Goal: Task Accomplishment & Management: Manage account settings

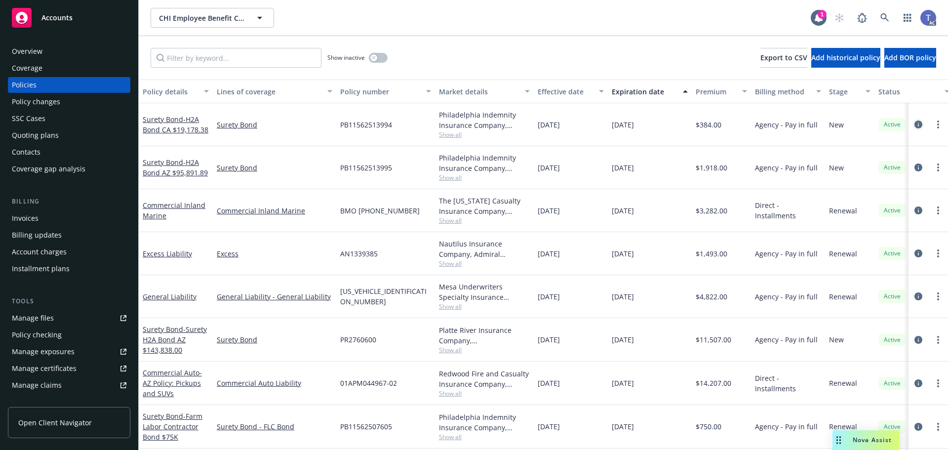
click at [914, 124] on icon "circleInformation" at bounding box center [918, 124] width 8 height 8
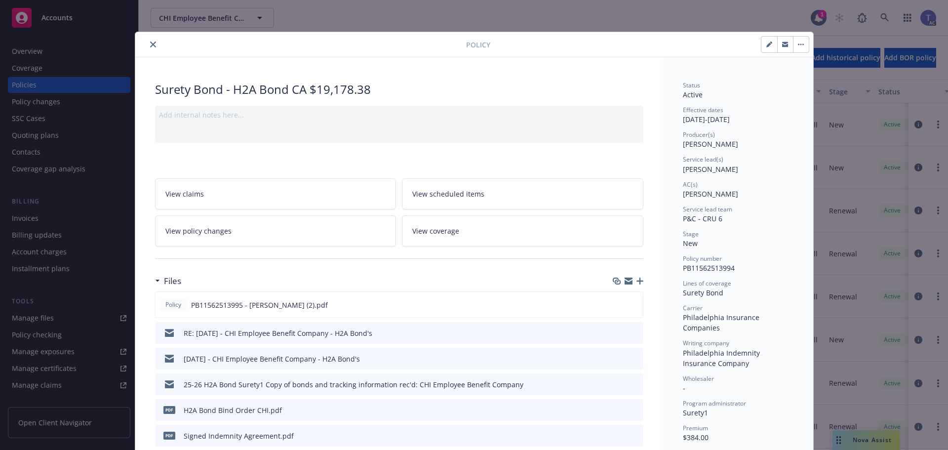
click at [763, 49] on button "button" at bounding box center [769, 45] width 16 height 16
select select "NEW"
select select "12"
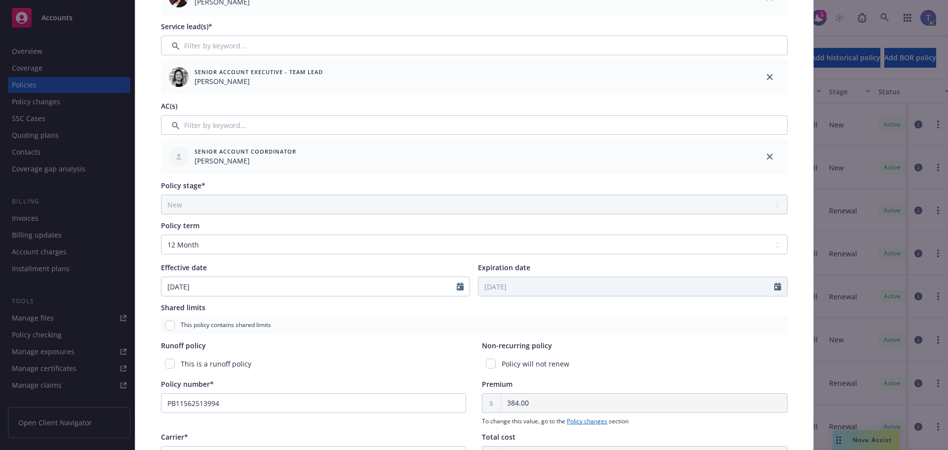
scroll to position [197, 0]
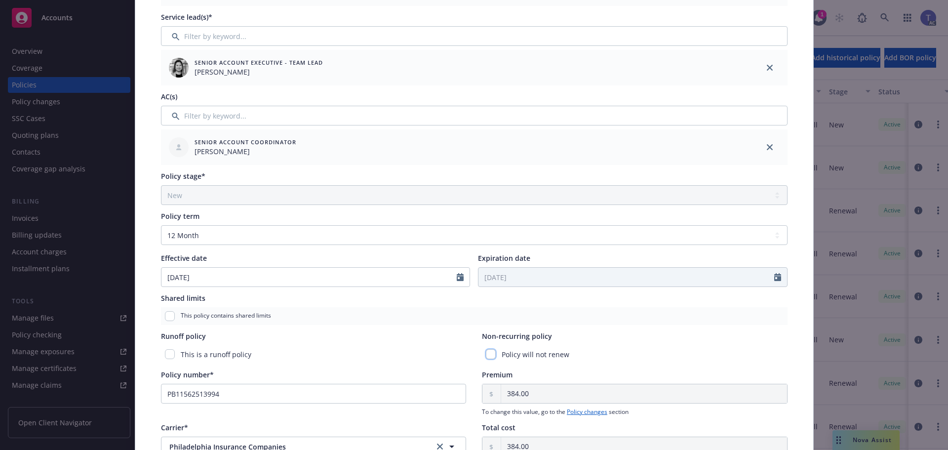
click at [486, 351] on input "checkbox" at bounding box center [491, 354] width 10 height 10
checkbox input "true"
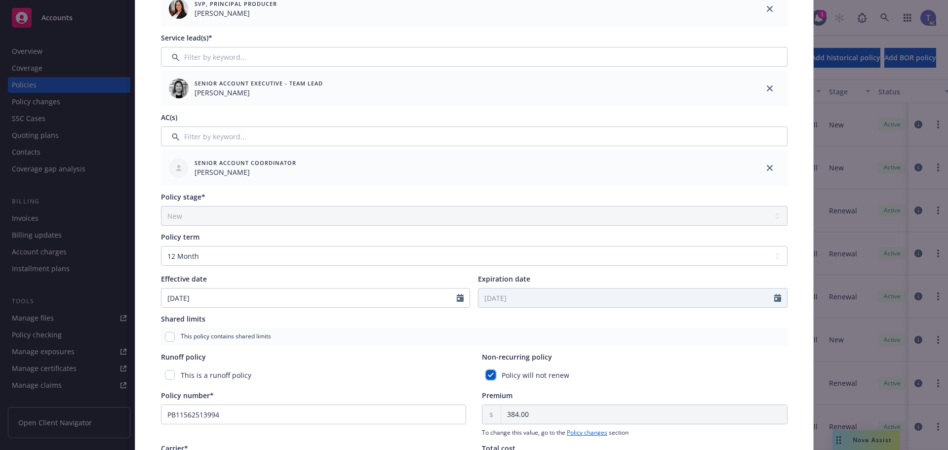
scroll to position [0, 0]
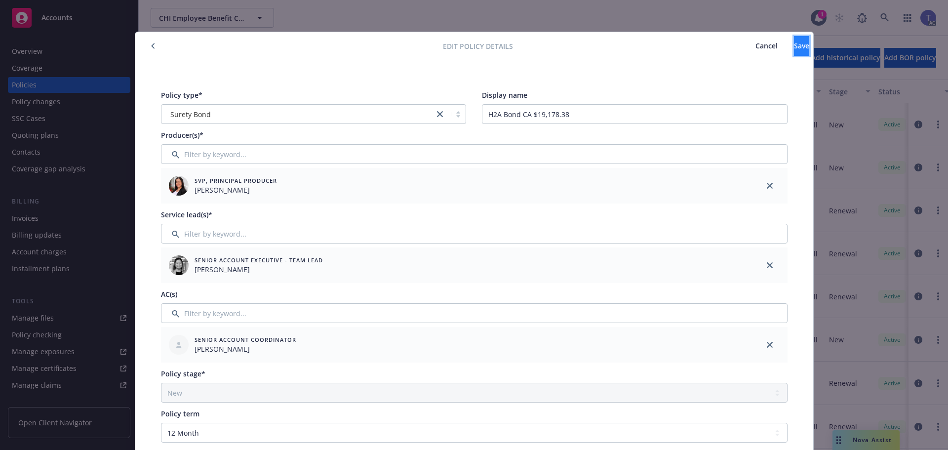
click at [794, 43] on span "Save" at bounding box center [801, 45] width 15 height 9
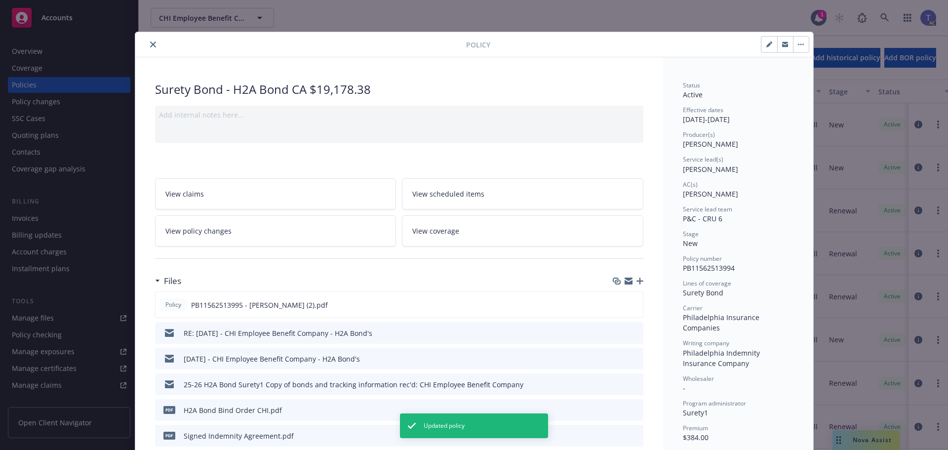
click at [147, 38] on div "Policy" at bounding box center [474, 44] width 678 height 25
click at [153, 48] on button "close" at bounding box center [153, 45] width 12 height 12
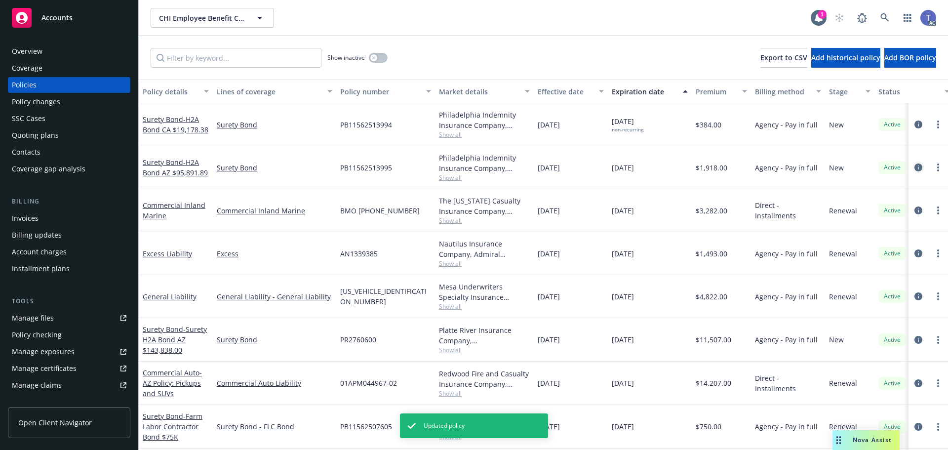
click at [914, 165] on icon "circleInformation" at bounding box center [918, 167] width 8 height 8
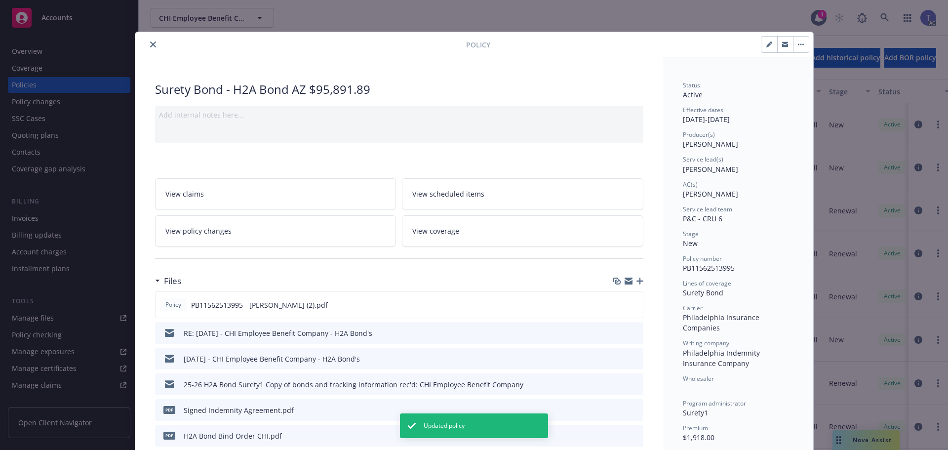
click at [768, 51] on button "button" at bounding box center [769, 45] width 16 height 16
select select "NEW"
select select "12"
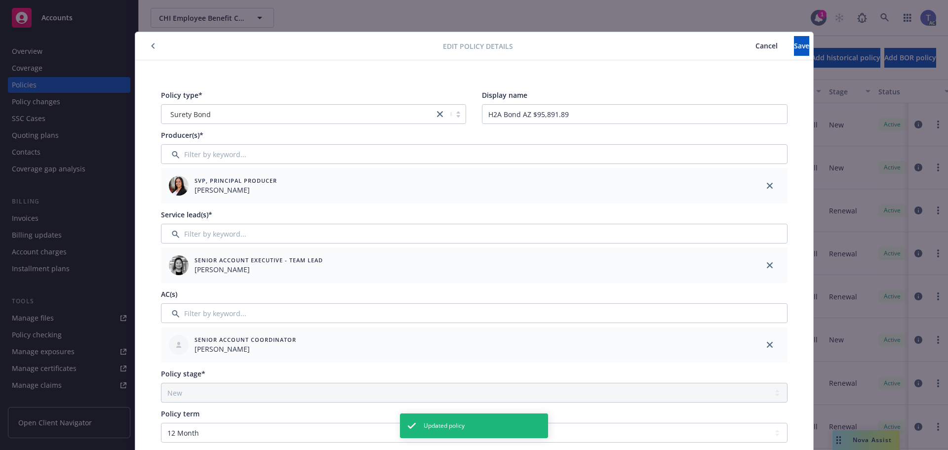
scroll to position [247, 0]
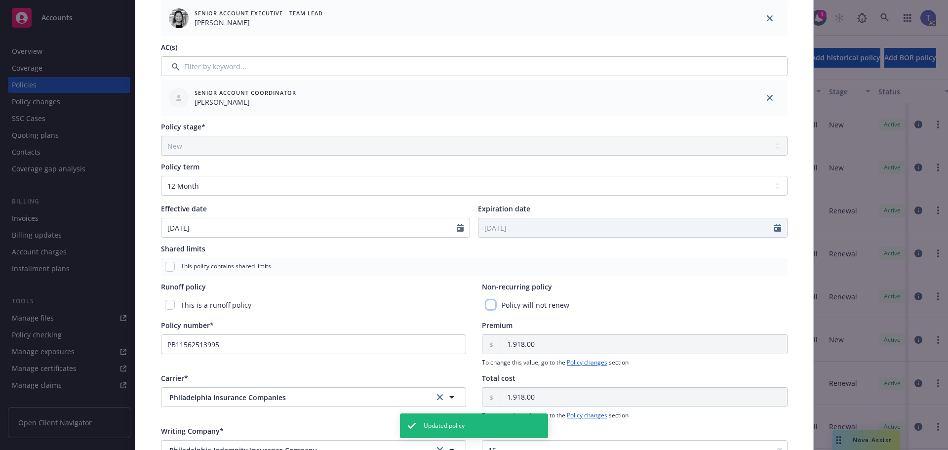
click at [487, 304] on input "checkbox" at bounding box center [491, 305] width 10 height 10
checkbox input "true"
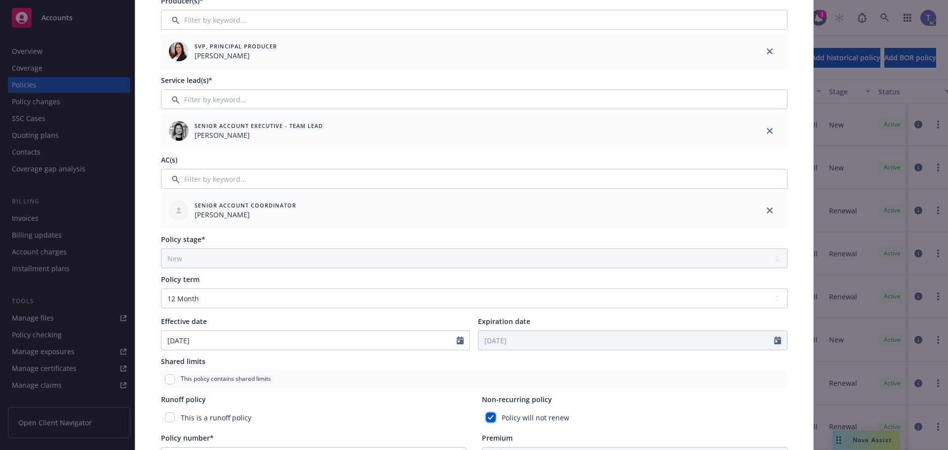
scroll to position [0, 0]
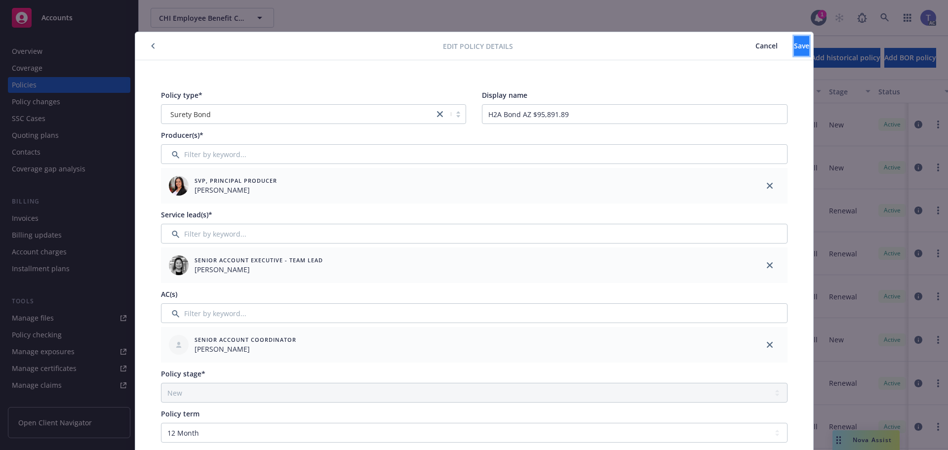
click at [794, 53] on button "Save" at bounding box center [801, 46] width 15 height 20
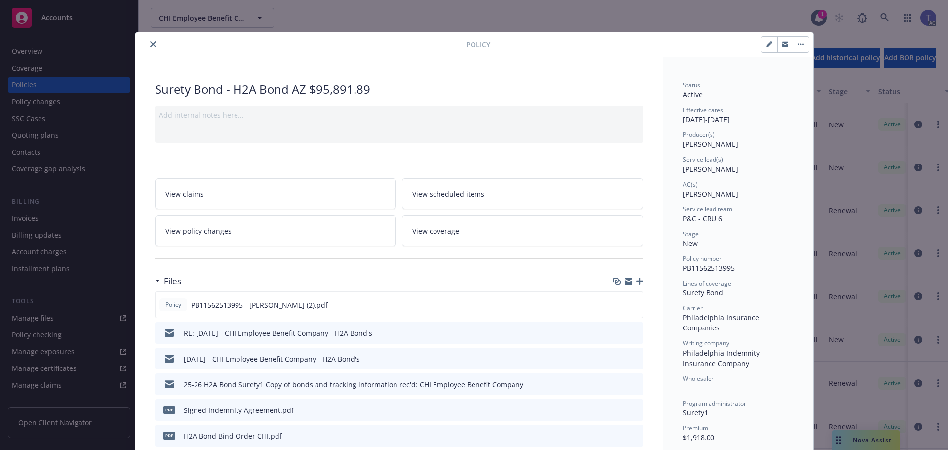
click at [147, 42] on button "close" at bounding box center [153, 45] width 12 height 12
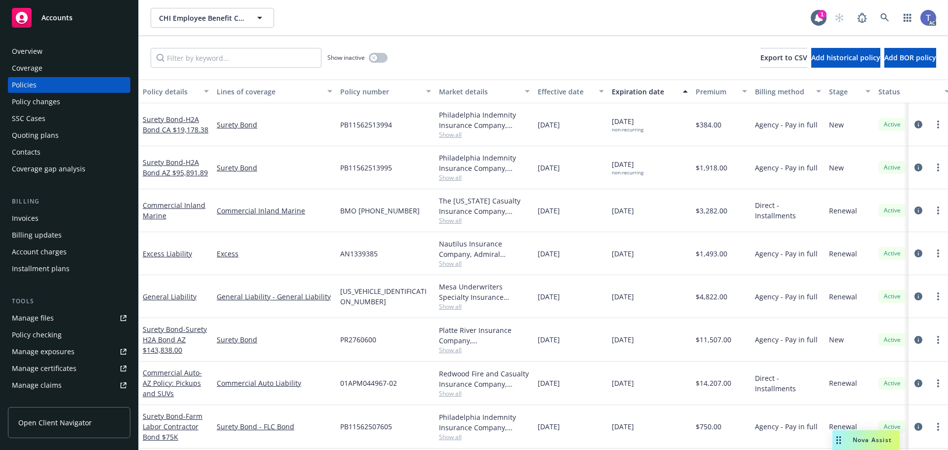
click at [30, 133] on div "Quoting plans" at bounding box center [35, 135] width 47 height 16
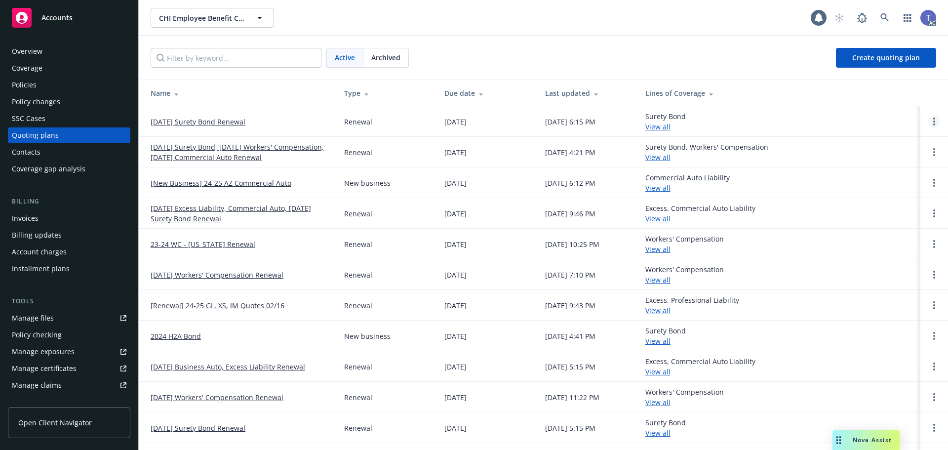
click at [928, 118] on link "Open options" at bounding box center [934, 122] width 12 height 12
click at [873, 51] on span "Copy logging email" at bounding box center [876, 54] width 86 height 9
click at [928, 121] on link "Open options" at bounding box center [934, 122] width 12 height 12
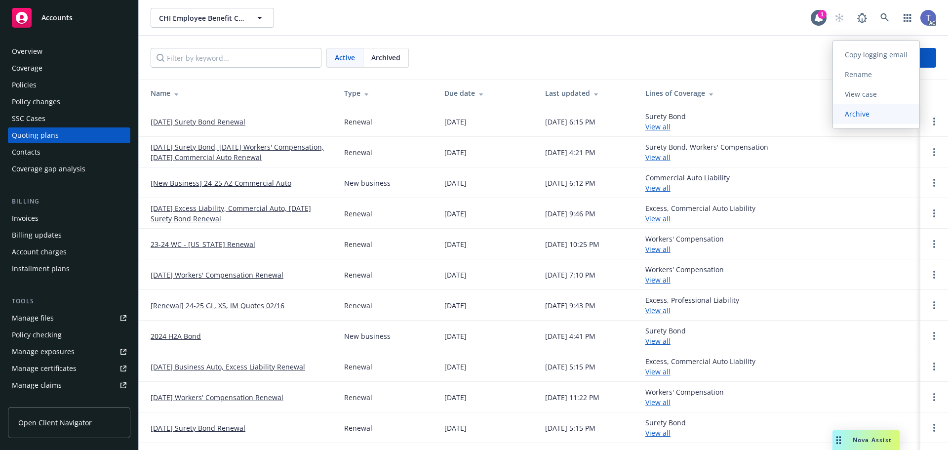
click at [871, 114] on span "Archive" at bounding box center [857, 113] width 48 height 9
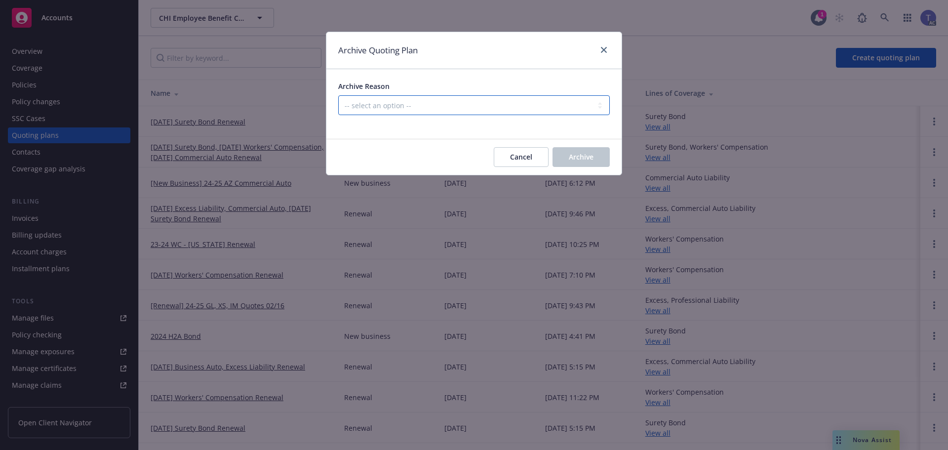
click at [594, 104] on select "-- select an option -- All policies in this renewal plan are auto-renewed Creat…" at bounding box center [473, 105] width 271 height 20
click at [338, 95] on select "-- select an option -- All policies in this renewal plan are auto-renewed Creat…" at bounding box center [473, 105] width 271 height 20
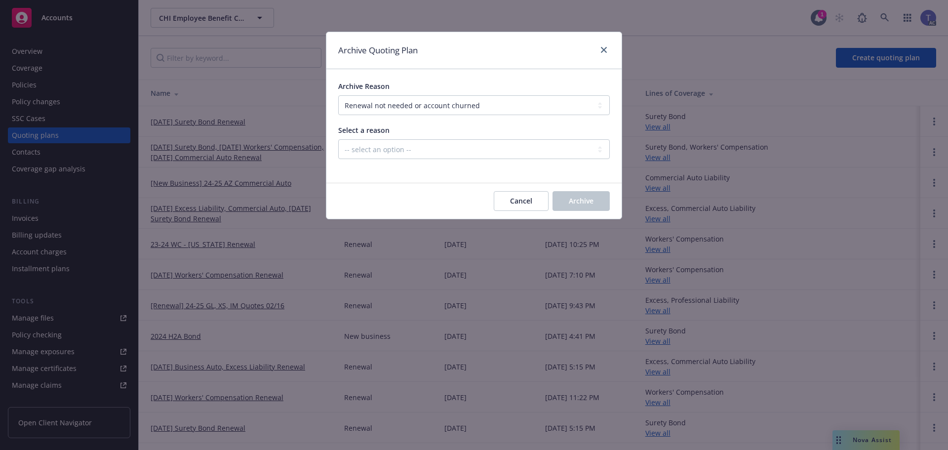
click at [458, 139] on div "Select a reason -- select an option -- Blocked Client acquired, or no longer in…" at bounding box center [473, 142] width 271 height 34
click at [438, 154] on select "-- select an option -- Blocked Client acquired, or no longer in business Client…" at bounding box center [473, 149] width 271 height 20
click at [437, 98] on select "-- select an option -- All policies in this renewal plan are auto-renewed Creat…" at bounding box center [473, 105] width 271 height 20
select select "ARCHIVED_RENEWAL_CANCELED"
click at [338, 95] on select "-- select an option -- All policies in this renewal plan are auto-renewed Creat…" at bounding box center [473, 105] width 271 height 20
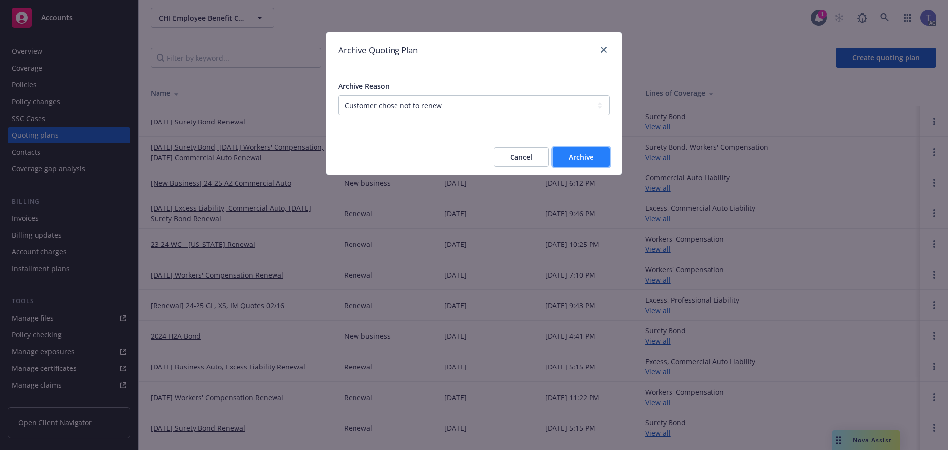
click at [570, 158] on span "Archive" at bounding box center [581, 156] width 25 height 9
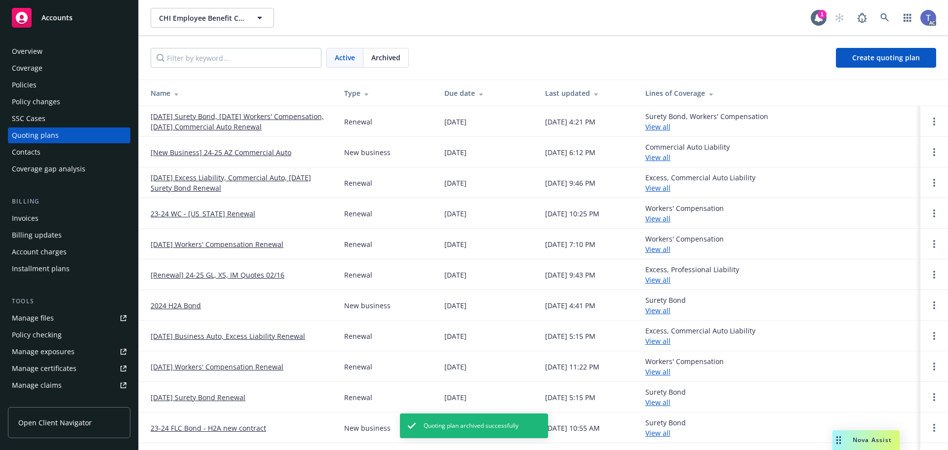
click at [50, 78] on div "Policies" at bounding box center [69, 85] width 115 height 16
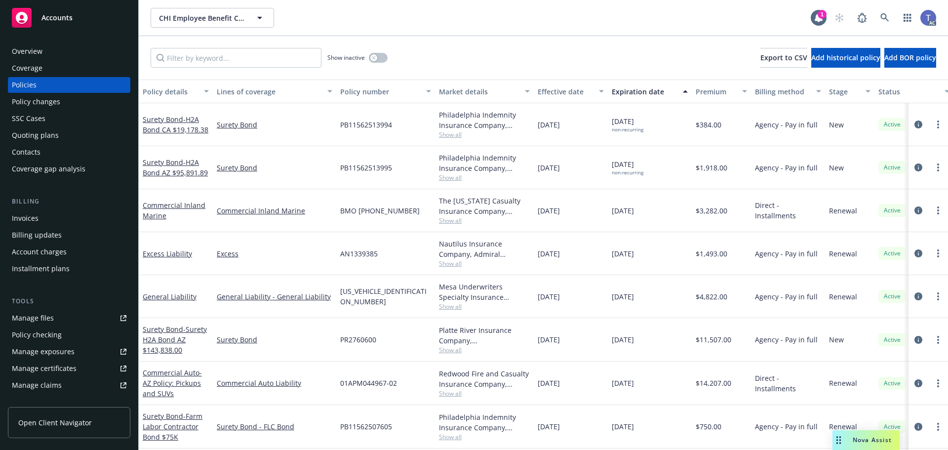
click at [542, 39] on div "Show inactive Export to CSV Add historical policy Add BOR policy" at bounding box center [543, 57] width 809 height 43
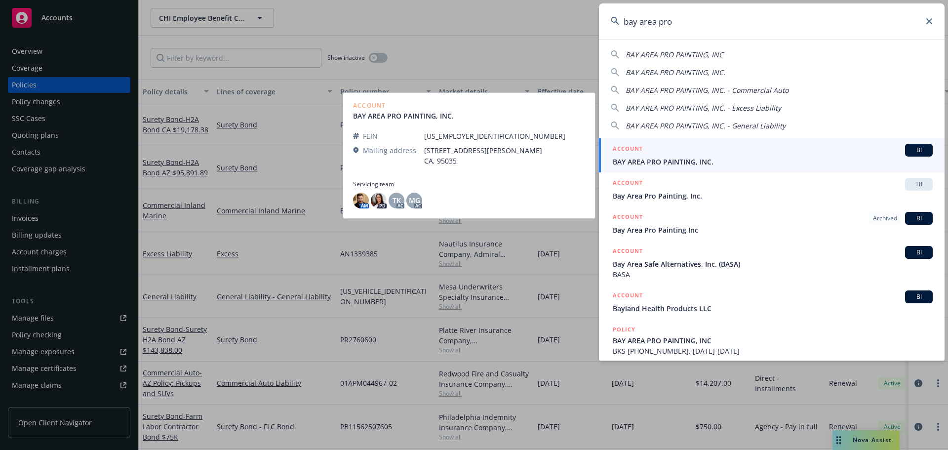
type input "bay area pro"
click at [714, 152] on div "ACCOUNT BI" at bounding box center [773, 150] width 320 height 13
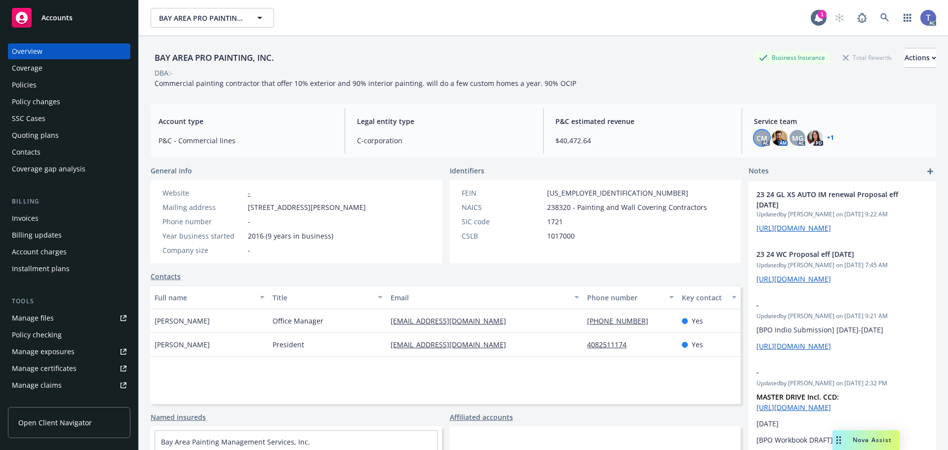
click at [759, 137] on span "CM" at bounding box center [761, 138] width 11 height 10
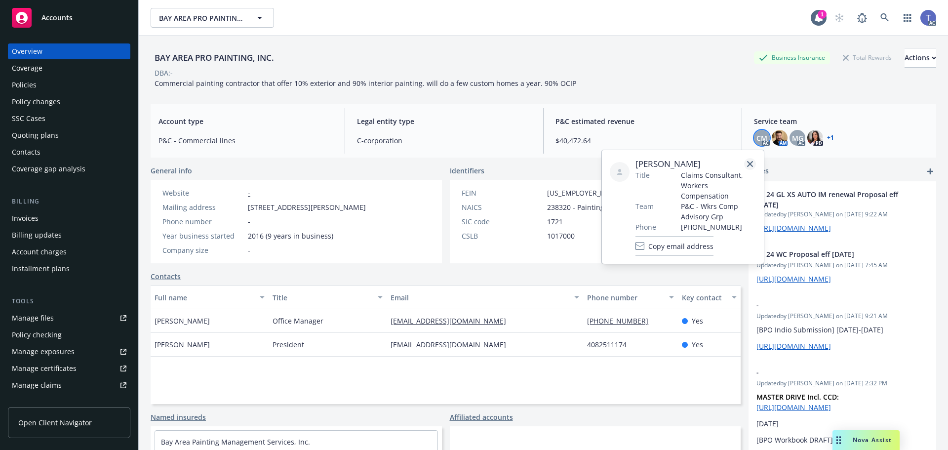
click at [749, 164] on icon "close" at bounding box center [750, 164] width 6 height 6
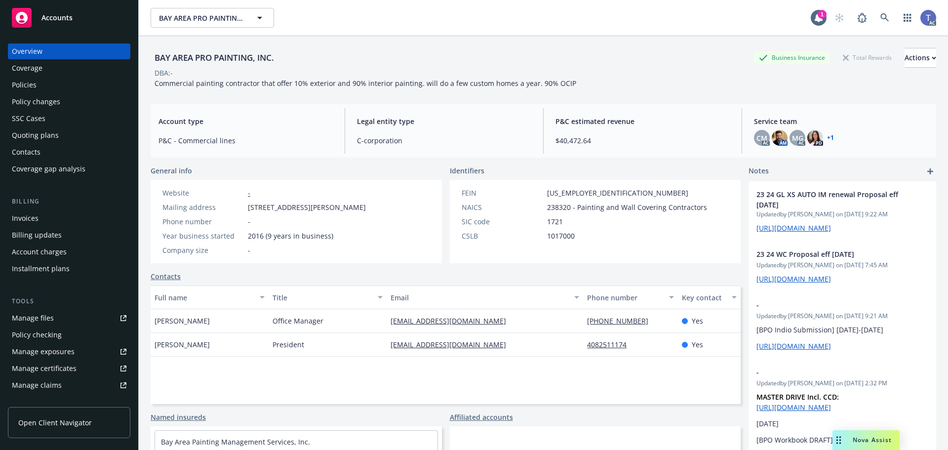
click at [53, 84] on div "Policies" at bounding box center [69, 85] width 115 height 16
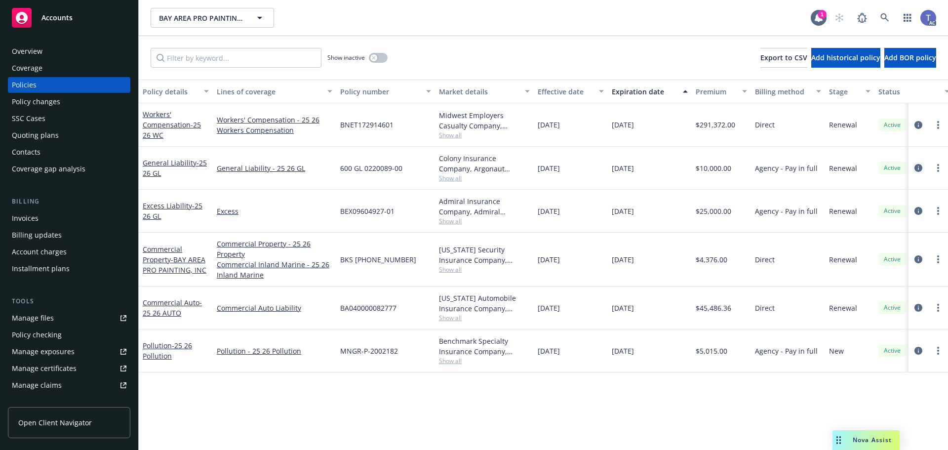
click at [920, 164] on icon "circleInformation" at bounding box center [918, 168] width 8 height 8
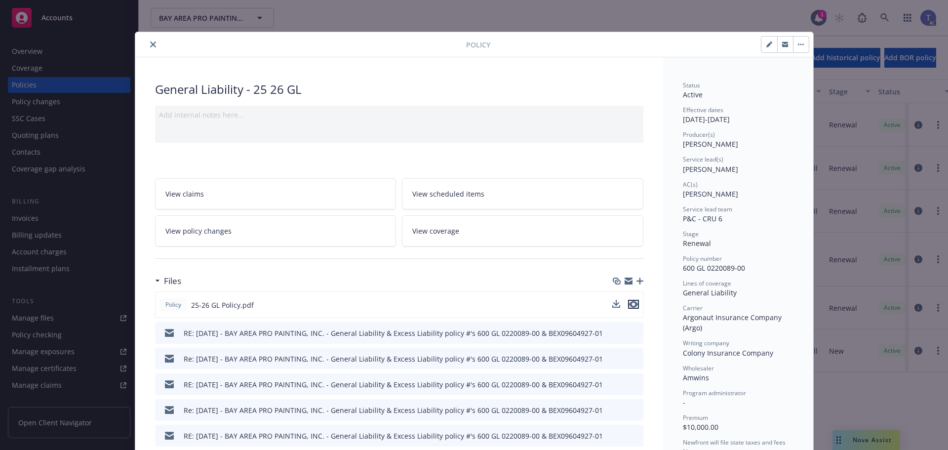
click at [633, 304] on icon "preview file" at bounding box center [633, 304] width 9 height 7
click at [150, 42] on icon "close" at bounding box center [153, 44] width 6 height 6
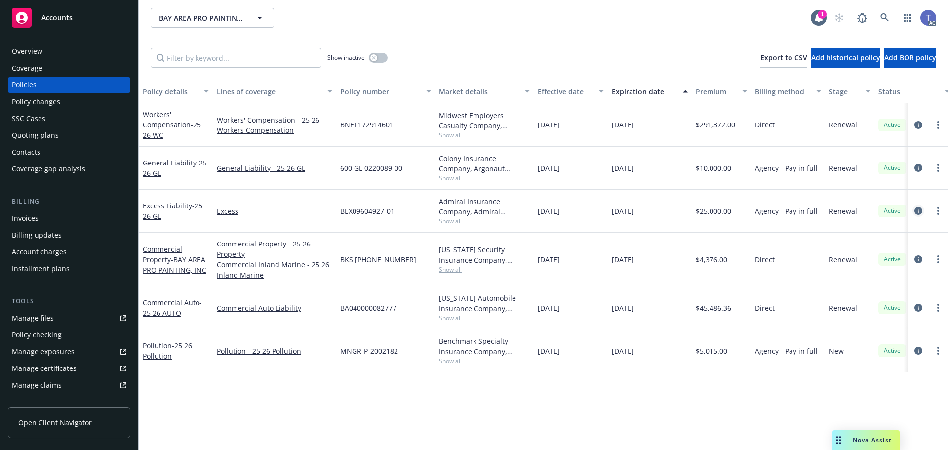
click at [921, 211] on icon "circleInformation" at bounding box center [918, 211] width 8 height 8
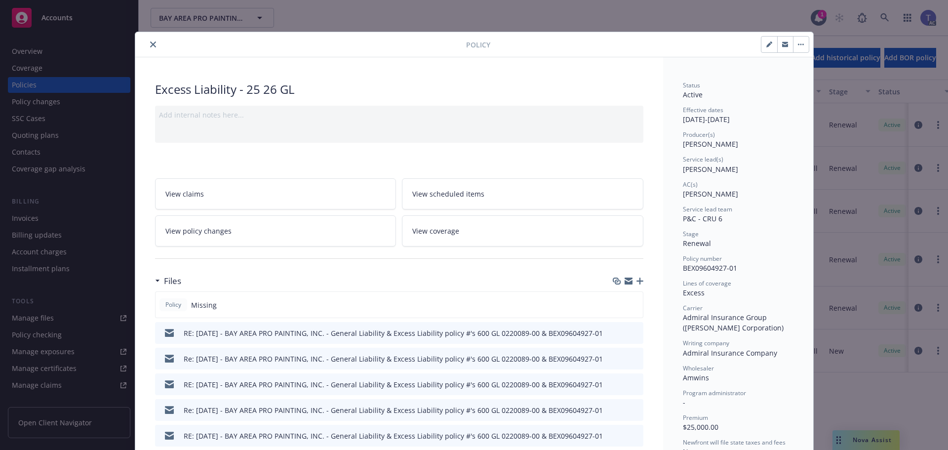
click at [638, 279] on icon "button" at bounding box center [639, 280] width 7 height 7
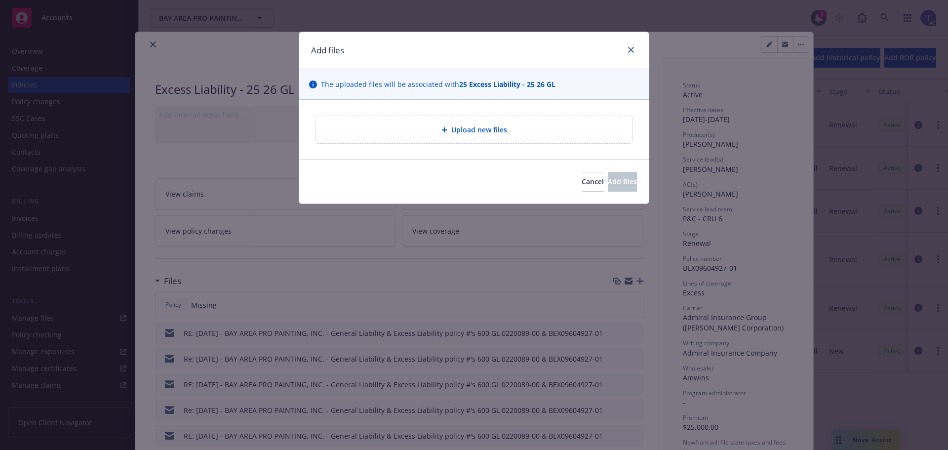
click at [467, 137] on div "Upload new files" at bounding box center [473, 129] width 317 height 27
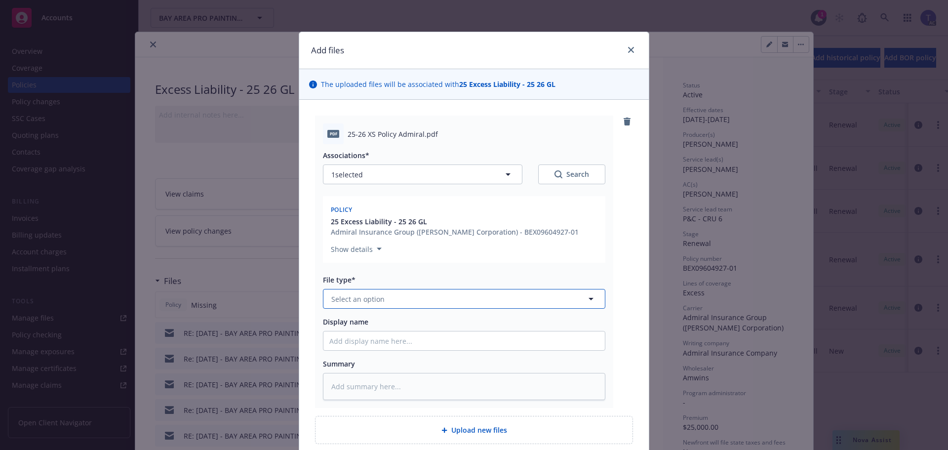
click at [484, 295] on button "Select an option" at bounding box center [464, 299] width 282 height 20
type input "pol"
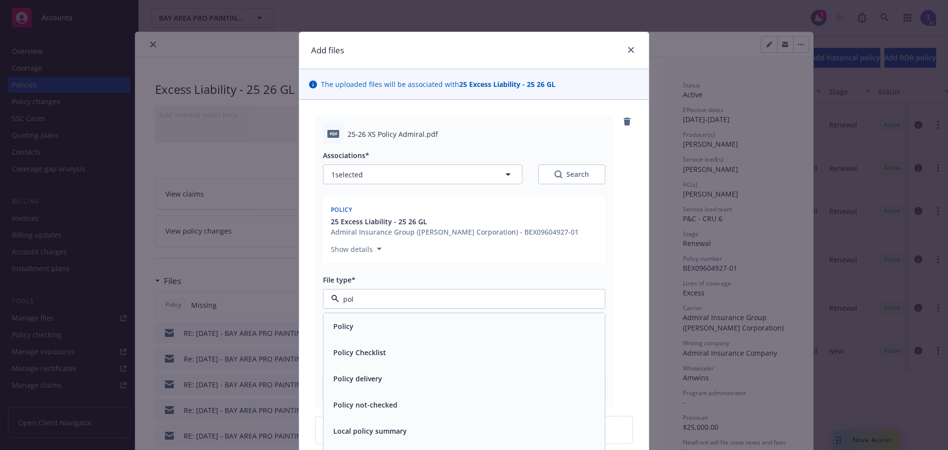
drag, startPoint x: 393, startPoint y: 323, endPoint x: 448, endPoint y: 267, distance: 78.9
click at [392, 323] on div "Policy" at bounding box center [464, 326] width 270 height 14
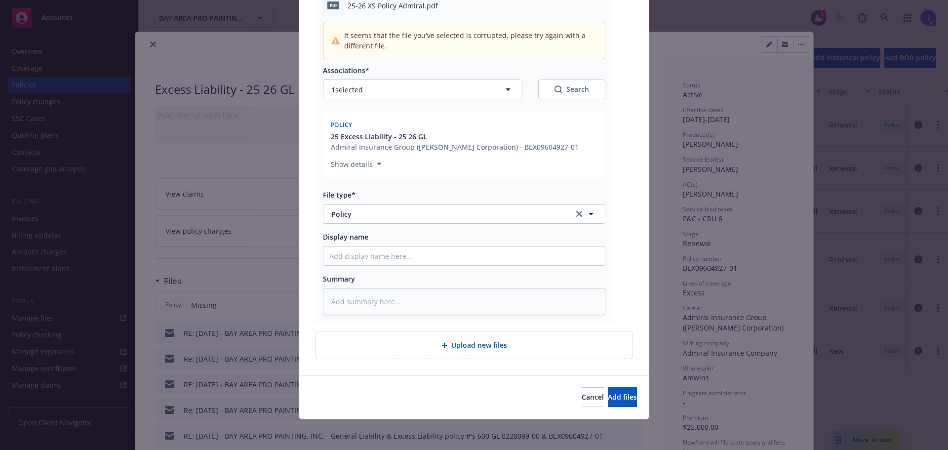
scroll to position [129, 0]
drag, startPoint x: 603, startPoint y: 403, endPoint x: 636, endPoint y: 397, distance: 34.2
click at [608, 403] on button "Add files" at bounding box center [622, 396] width 29 height 20
click at [608, 393] on span "Add files" at bounding box center [622, 395] width 29 height 9
click at [581, 393] on button "Cancel" at bounding box center [592, 396] width 22 height 20
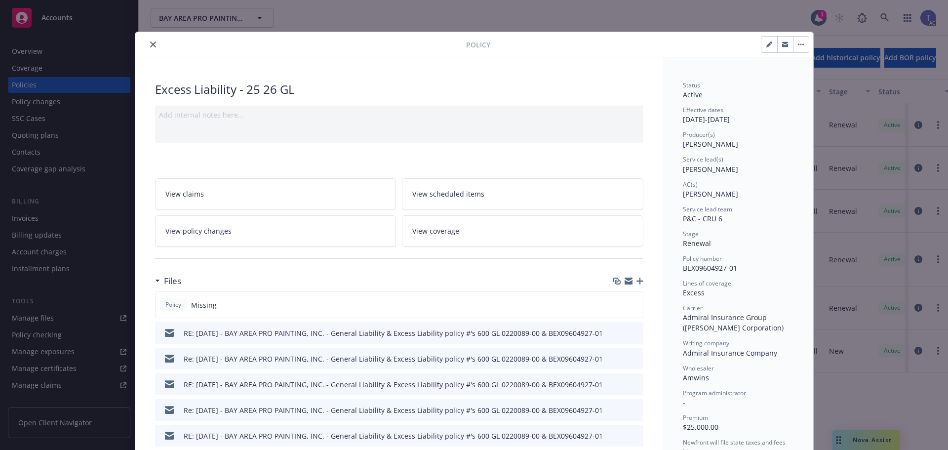
click at [636, 278] on icon "button" at bounding box center [639, 280] width 7 height 7
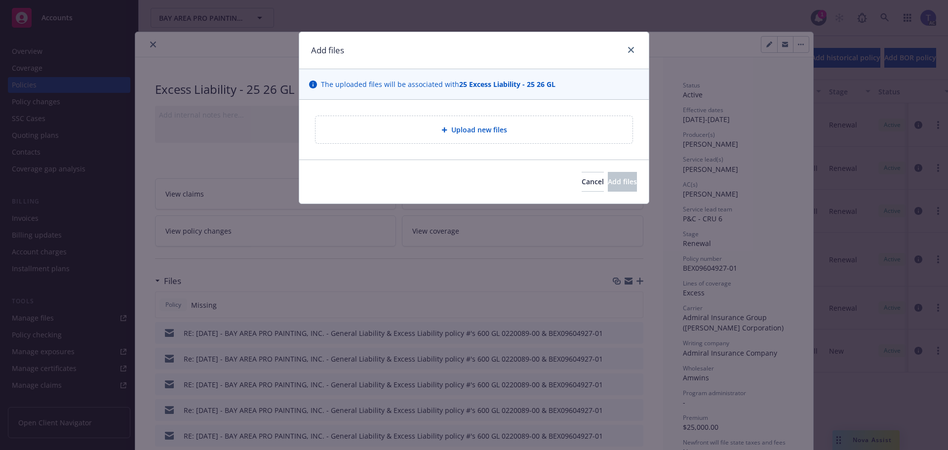
click at [559, 124] on div "Upload new files" at bounding box center [473, 129] width 301 height 11
type textarea "x"
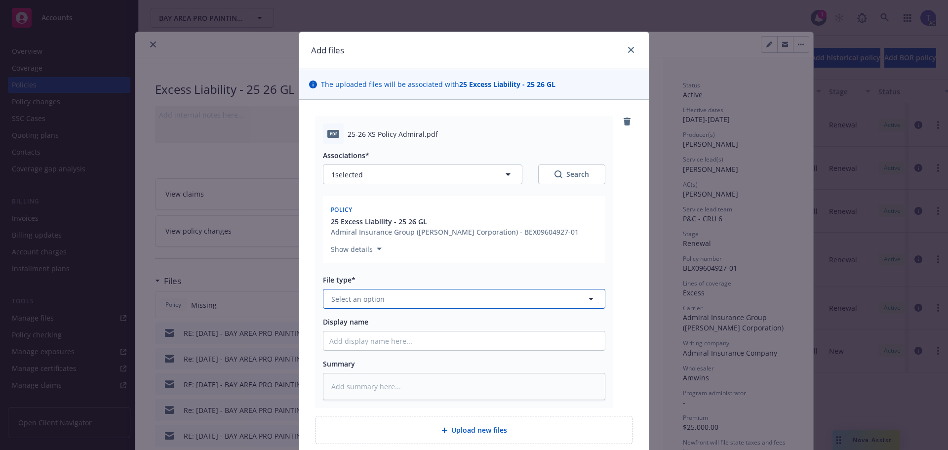
click at [537, 301] on button "Select an option" at bounding box center [464, 299] width 282 height 20
type input "pol"
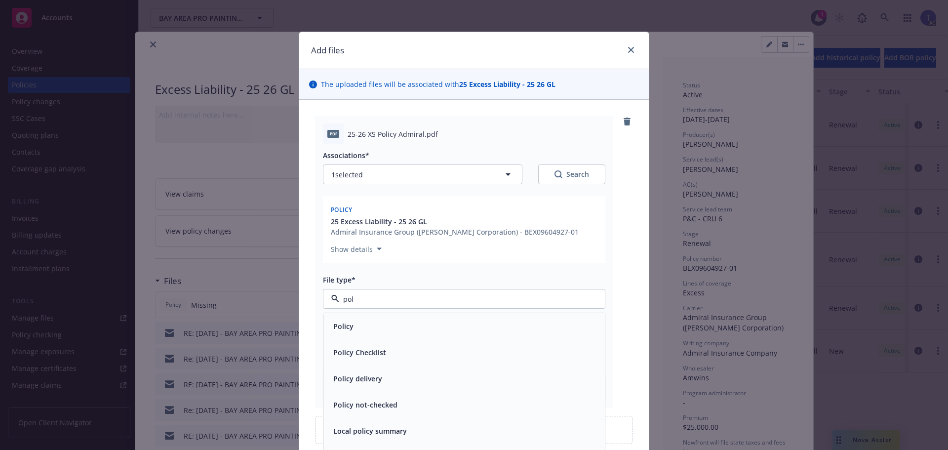
click at [359, 325] on div "Policy" at bounding box center [464, 326] width 270 height 14
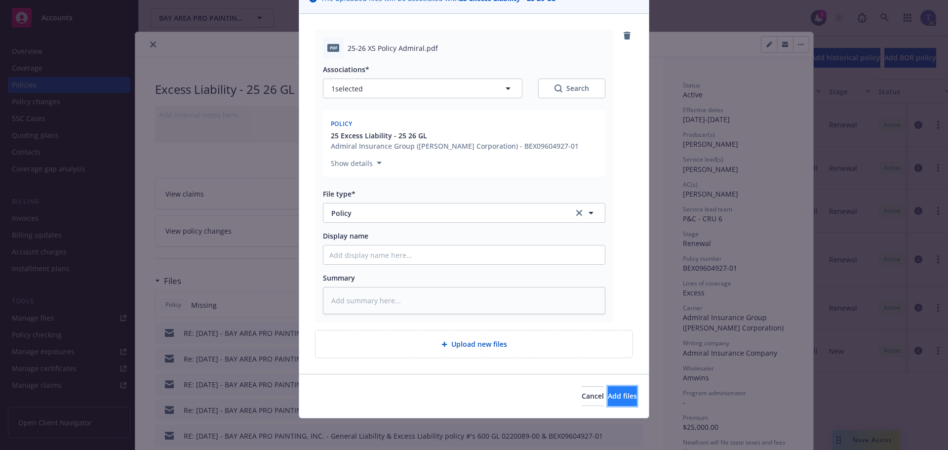
click at [608, 399] on span "Add files" at bounding box center [622, 395] width 29 height 9
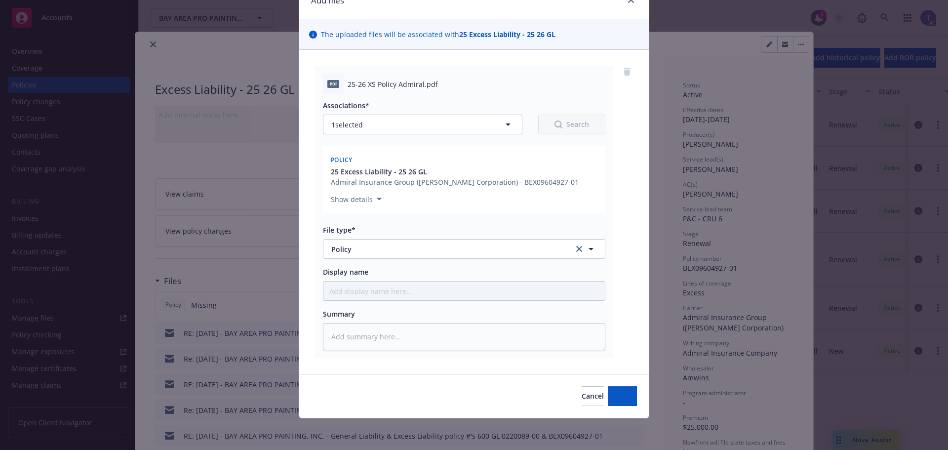
scroll to position [50, 0]
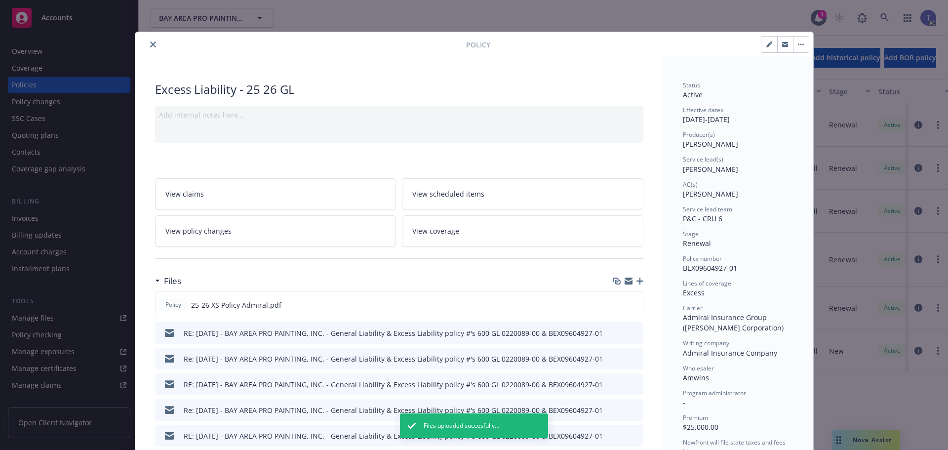
click at [454, 231] on span "View coverage" at bounding box center [435, 231] width 47 height 10
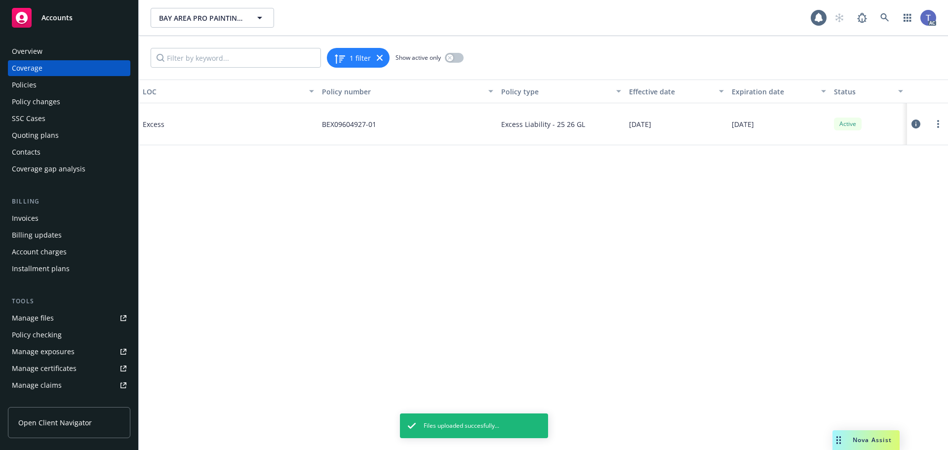
click at [913, 122] on icon at bounding box center [915, 123] width 9 height 9
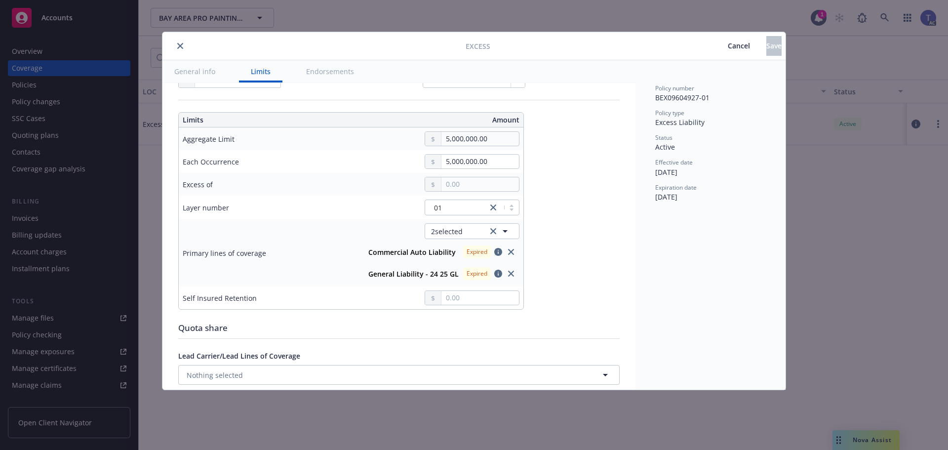
scroll to position [247, 0]
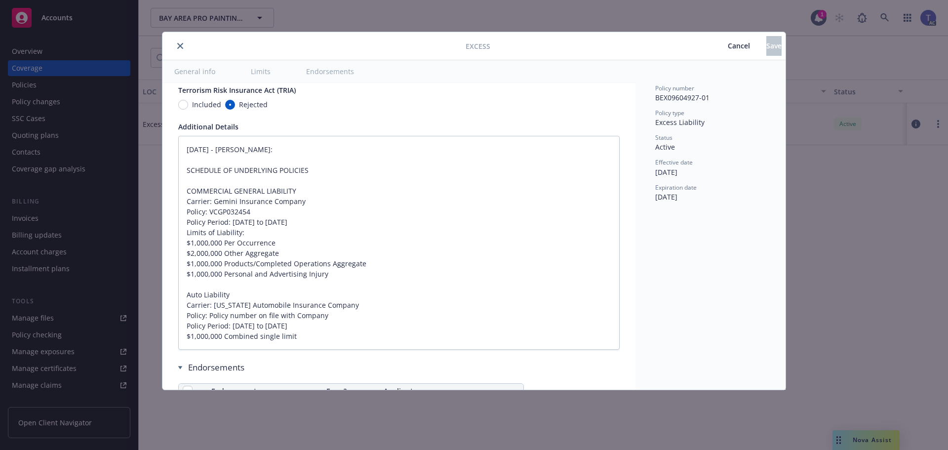
type textarea "x"
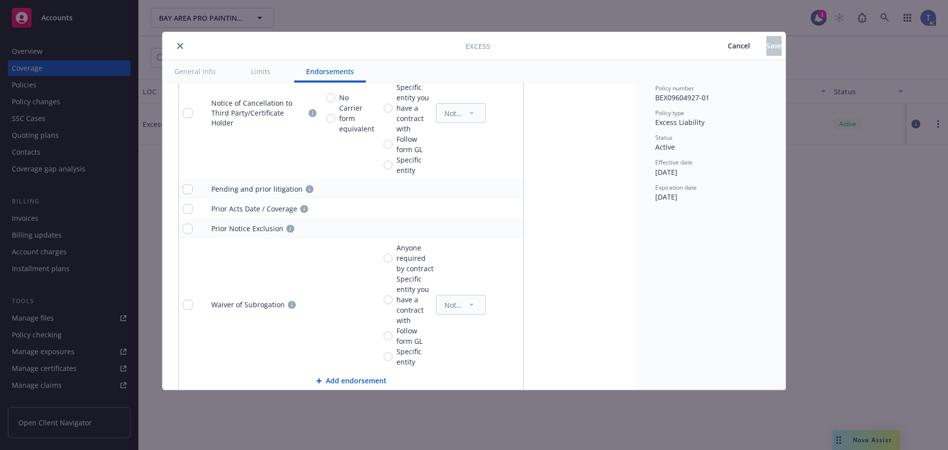
scroll to position [1263, 0]
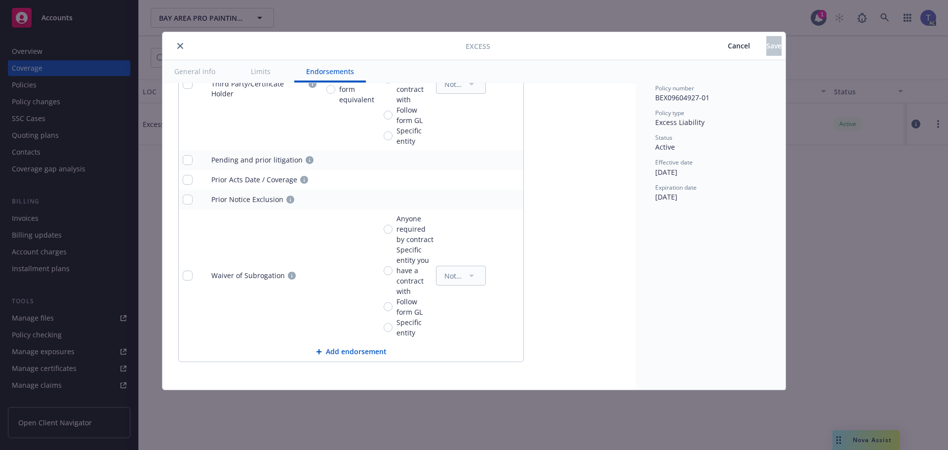
click at [371, 348] on button "Add endorsement" at bounding box center [351, 352] width 345 height 20
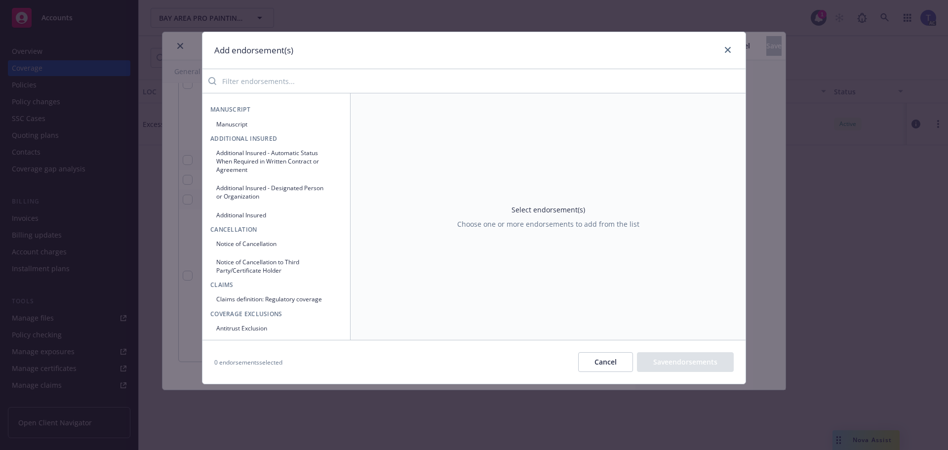
click at [287, 79] on input "search" at bounding box center [480, 81] width 529 height 20
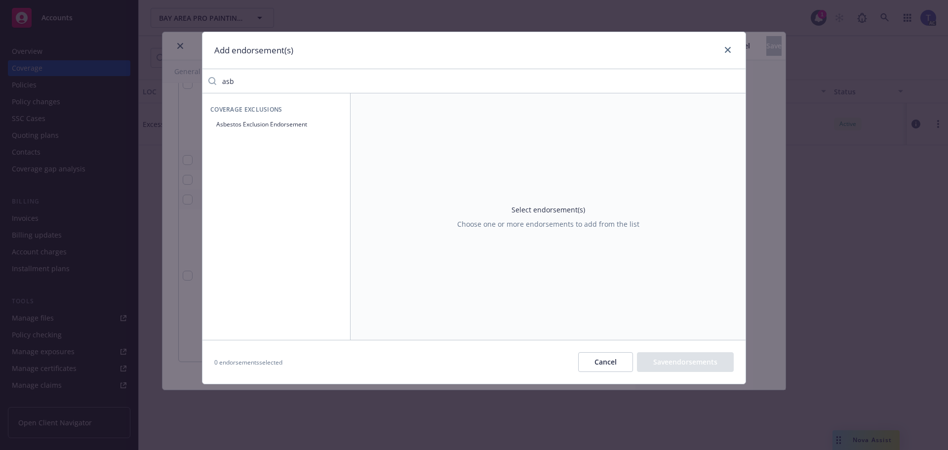
type input "asb"
click at [255, 125] on button "Asbestos Exclusion Endorsement" at bounding box center [276, 124] width 132 height 16
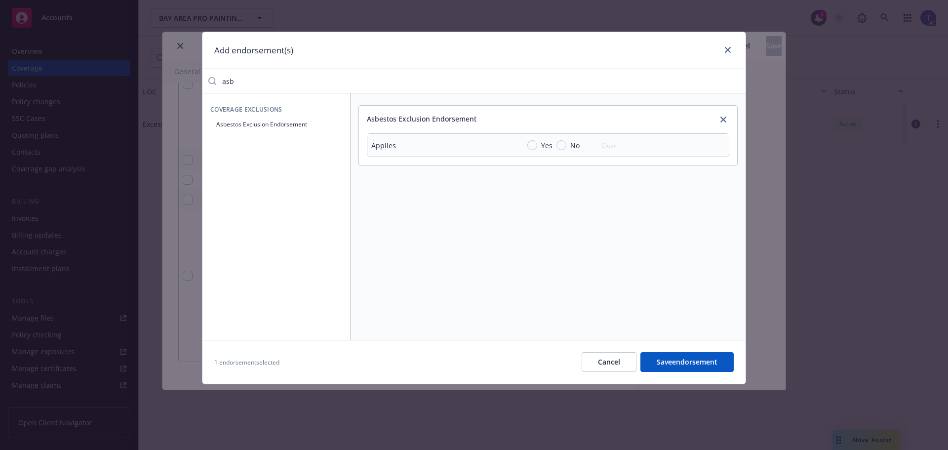
click at [541, 147] on span "Yes" at bounding box center [546, 145] width 11 height 10
click at [537, 147] on input "Yes" at bounding box center [532, 145] width 10 height 10
radio input "true"
drag, startPoint x: 687, startPoint y: 361, endPoint x: 658, endPoint y: 359, distance: 29.2
click at [687, 361] on button "Save endorsement" at bounding box center [686, 362] width 93 height 20
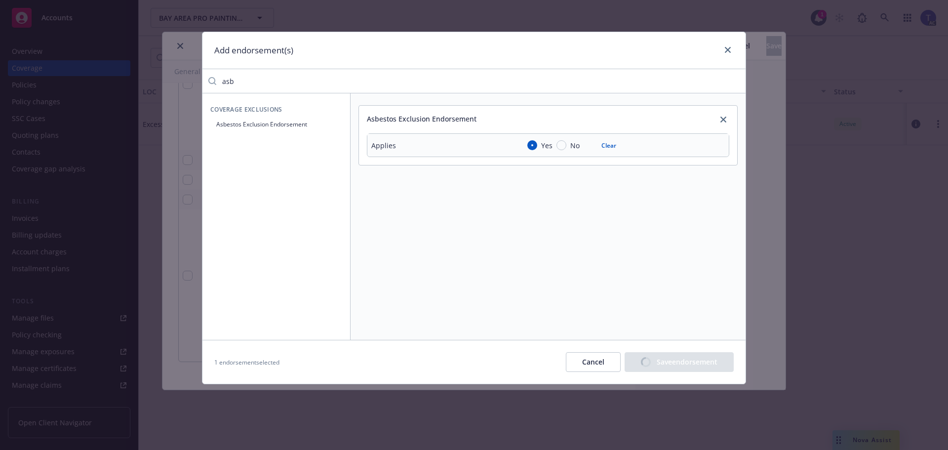
type textarea "x"
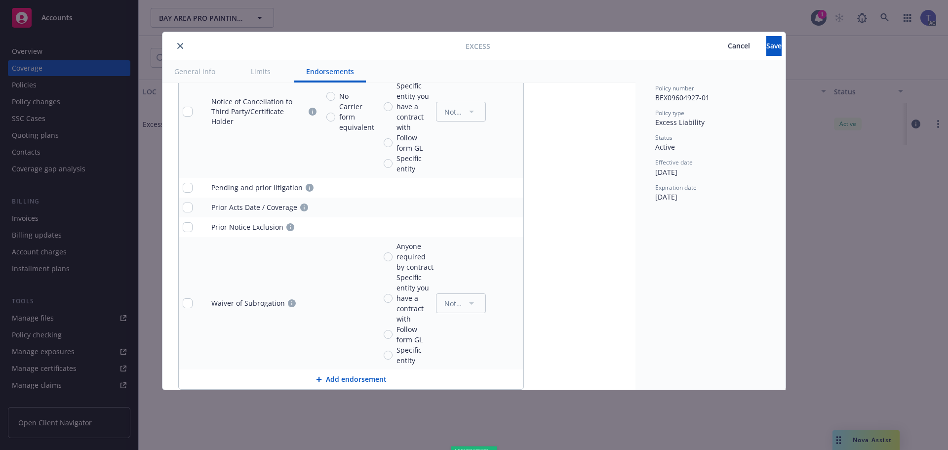
scroll to position [1283, 0]
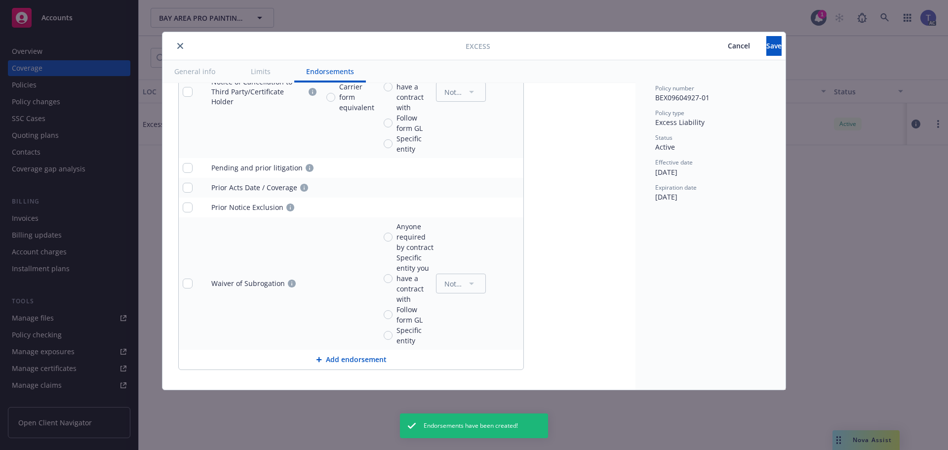
click at [335, 360] on button "Add endorsement" at bounding box center [351, 359] width 345 height 20
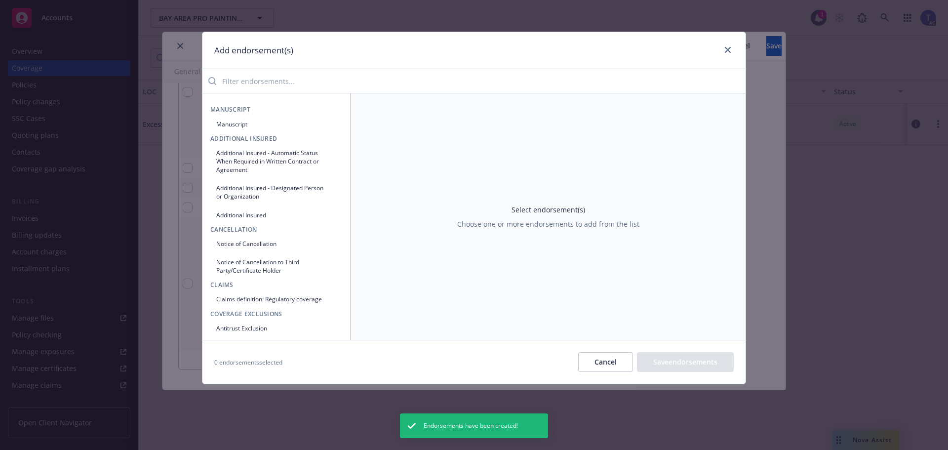
click at [280, 79] on input "search" at bounding box center [480, 81] width 529 height 20
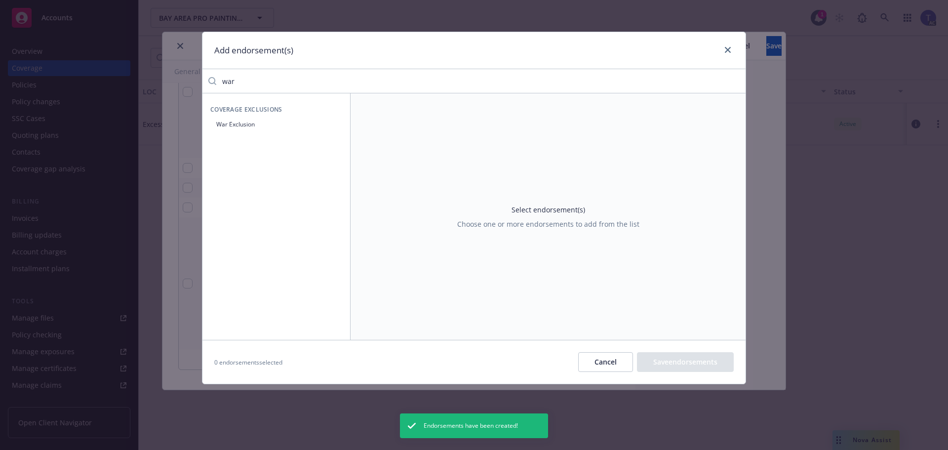
type input "war"
click at [260, 123] on button "War Exclusion" at bounding box center [276, 124] width 132 height 16
type textarea "x"
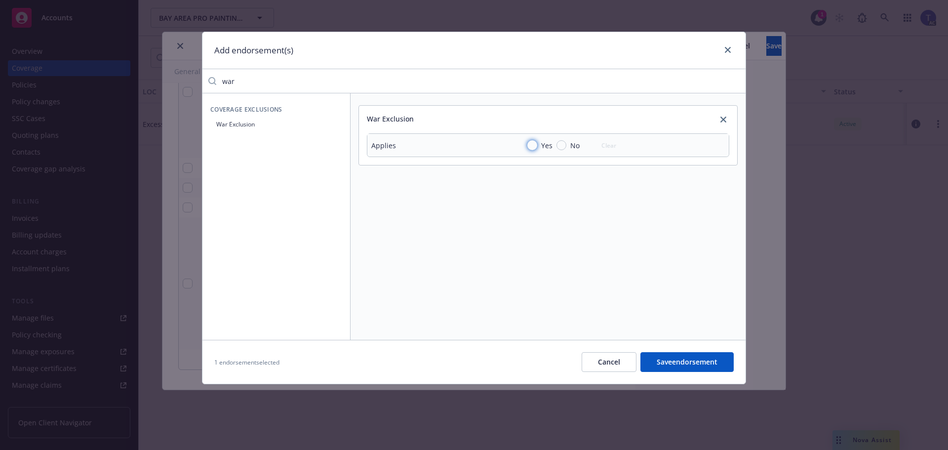
click at [531, 149] on input "Yes" at bounding box center [532, 145] width 10 height 10
radio input "true"
click at [685, 360] on button "Save endorsement" at bounding box center [686, 362] width 93 height 20
type textarea "x"
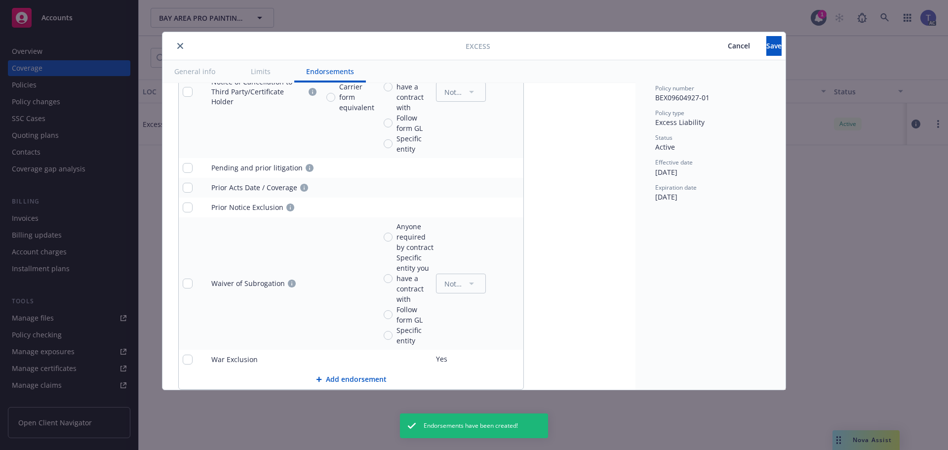
click at [360, 374] on button "Add endorsement" at bounding box center [351, 379] width 345 height 20
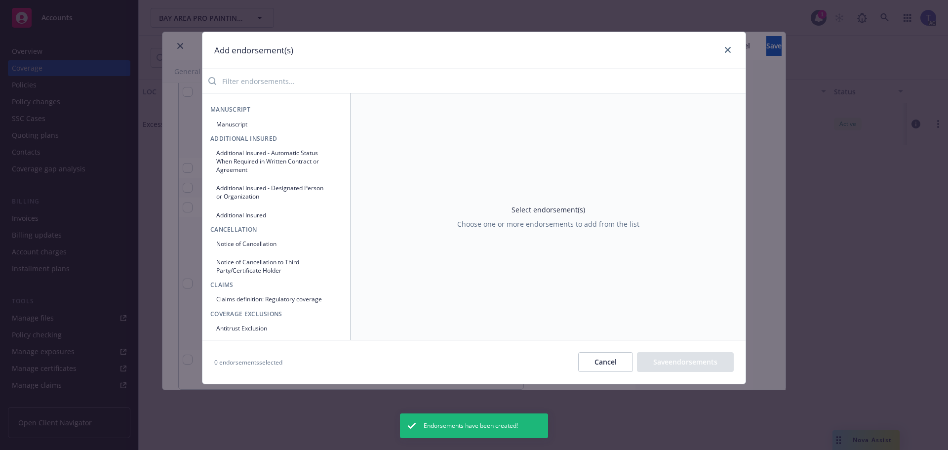
click at [336, 86] on input "search" at bounding box center [480, 81] width 529 height 20
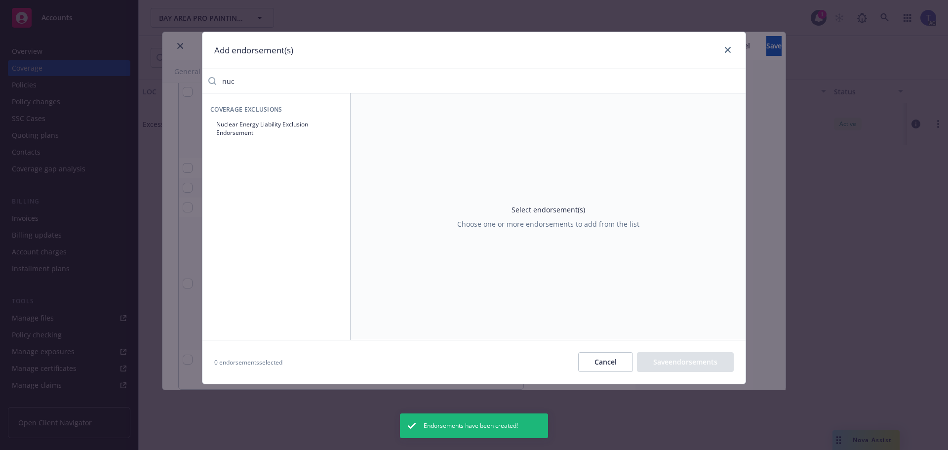
type input "nucl"
type textarea "x"
type input "nucl"
click at [249, 123] on button "Nuclear Energy Liability Exclusion Endorsement" at bounding box center [276, 128] width 132 height 25
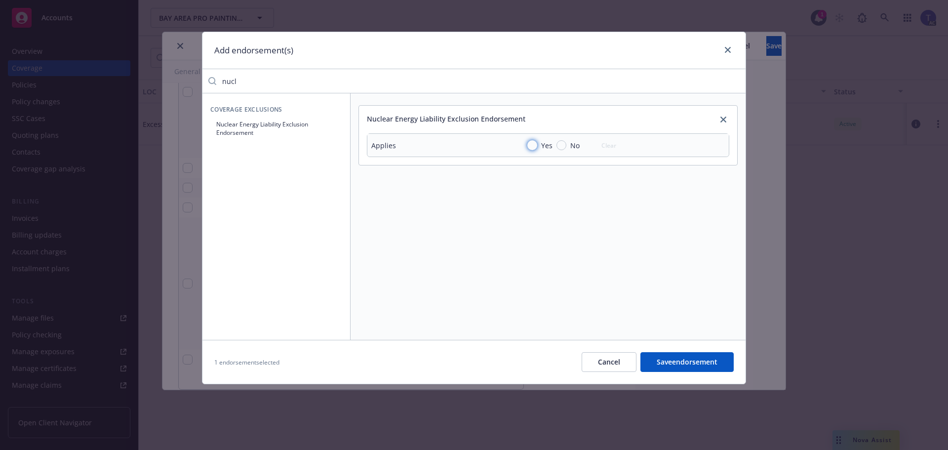
click at [534, 143] on input "Yes" at bounding box center [532, 145] width 10 height 10
radio input "true"
click at [693, 363] on button "Save endorsement" at bounding box center [686, 362] width 93 height 20
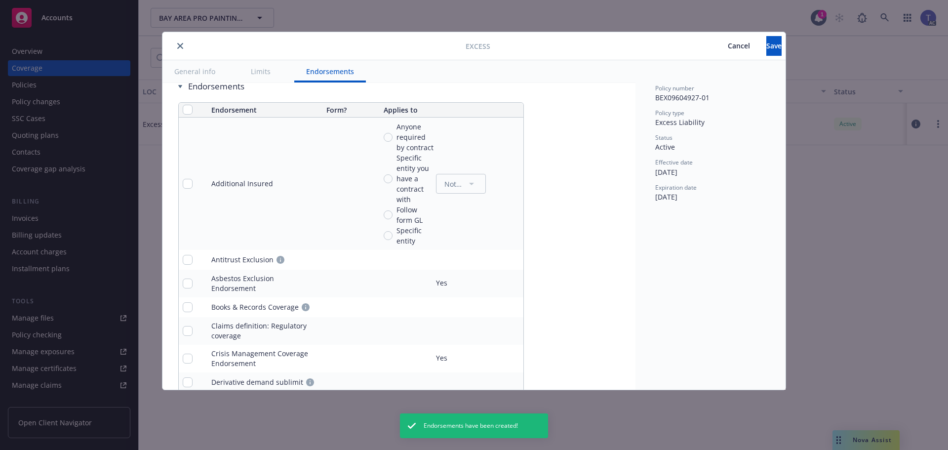
scroll to position [888, 0]
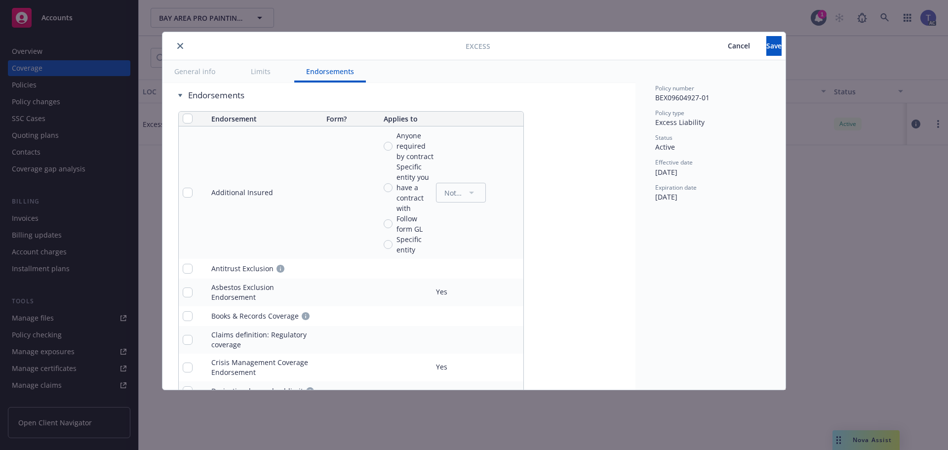
type textarea "x"
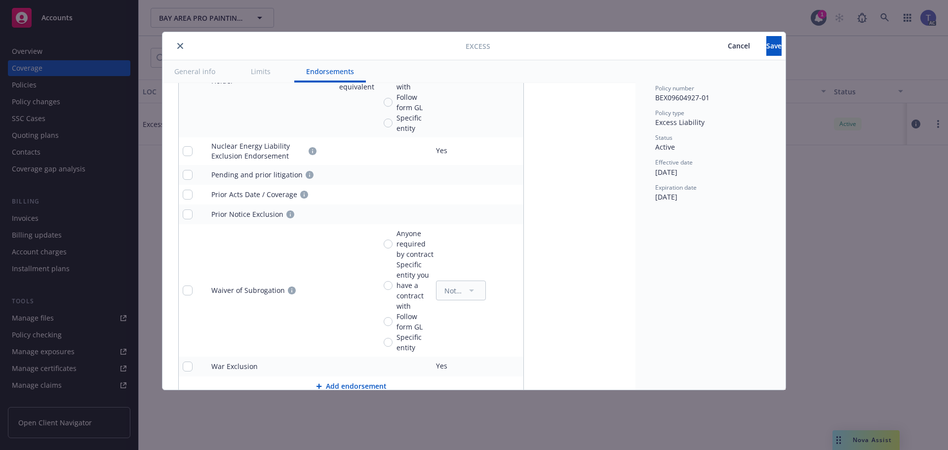
scroll to position [1330, 0]
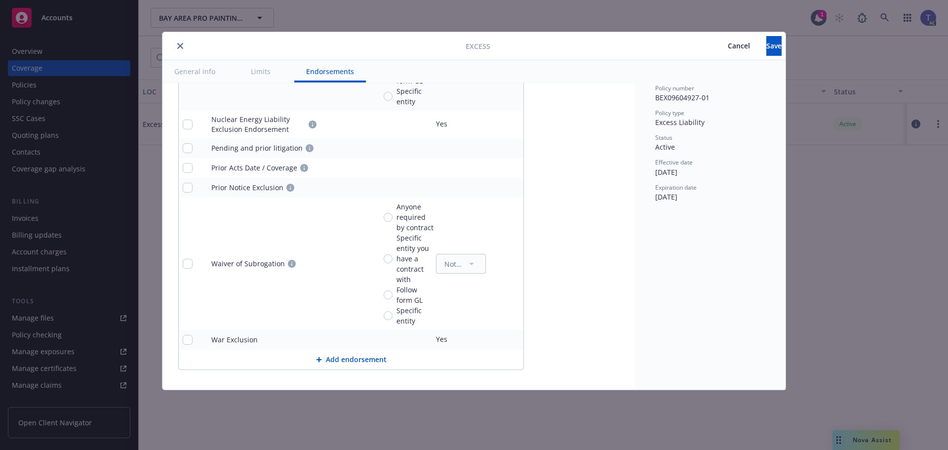
click at [343, 354] on button "Add endorsement" at bounding box center [351, 359] width 345 height 20
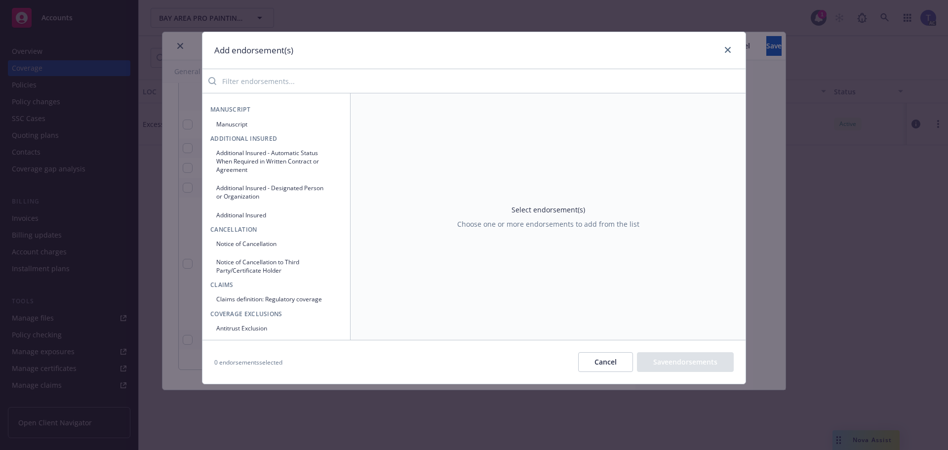
click at [272, 84] on input "search" at bounding box center [480, 81] width 529 height 20
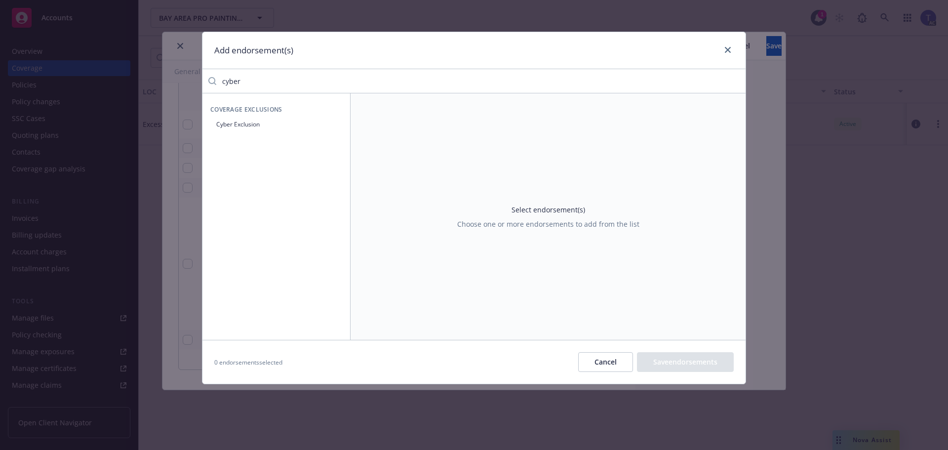
type input "cyber"
click at [252, 124] on button "Cyber Exclusion" at bounding box center [276, 124] width 132 height 16
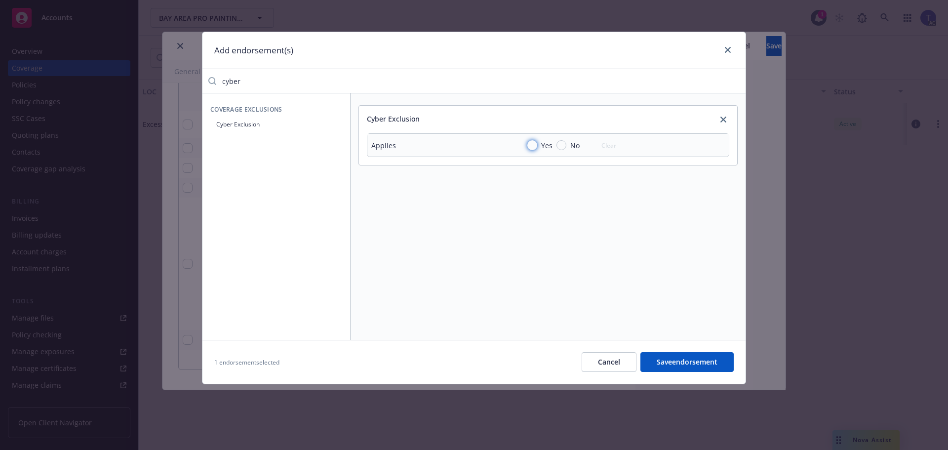
drag, startPoint x: 534, startPoint y: 144, endPoint x: 579, endPoint y: 189, distance: 63.9
click at [533, 144] on input "Yes" at bounding box center [532, 145] width 10 height 10
radio input "true"
click at [692, 368] on button "Save endorsement" at bounding box center [686, 362] width 93 height 20
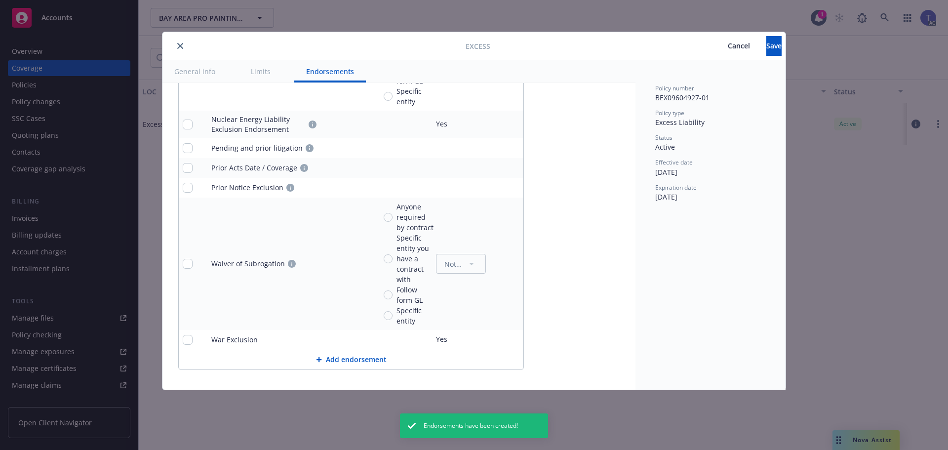
click at [379, 351] on button "Add endorsement" at bounding box center [351, 359] width 345 height 20
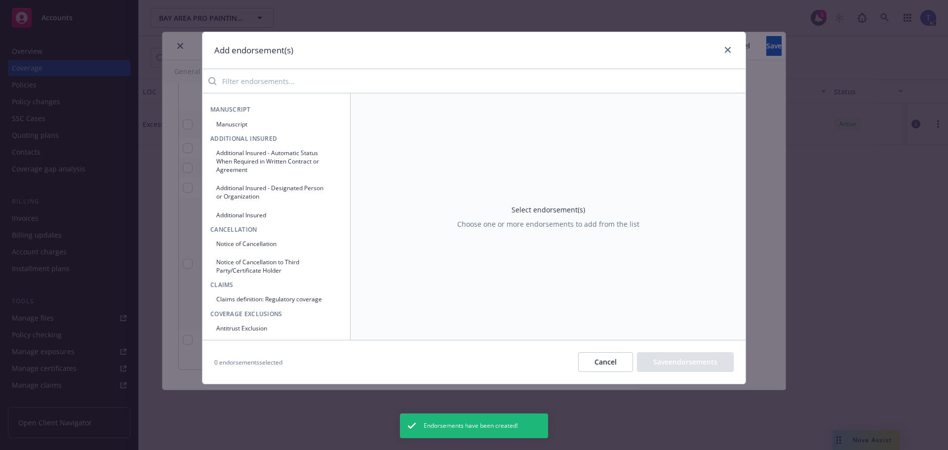
click at [310, 80] on input "search" at bounding box center [480, 81] width 529 height 20
type textarea "x"
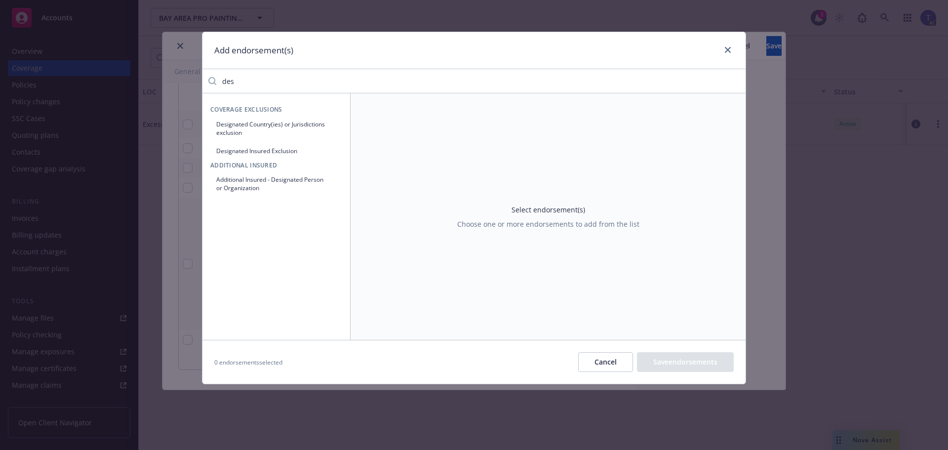
type input "des"
click at [625, 363] on button "Cancel" at bounding box center [605, 362] width 55 height 20
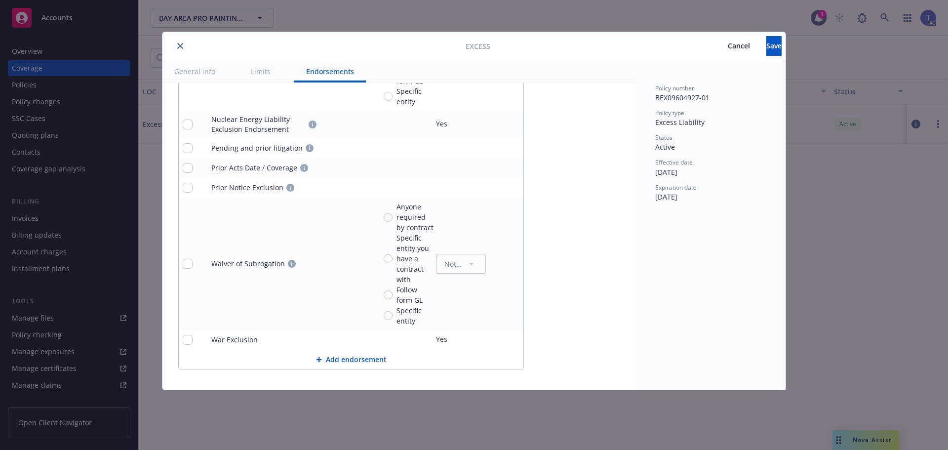
click at [350, 357] on button "Add endorsement" at bounding box center [351, 359] width 345 height 20
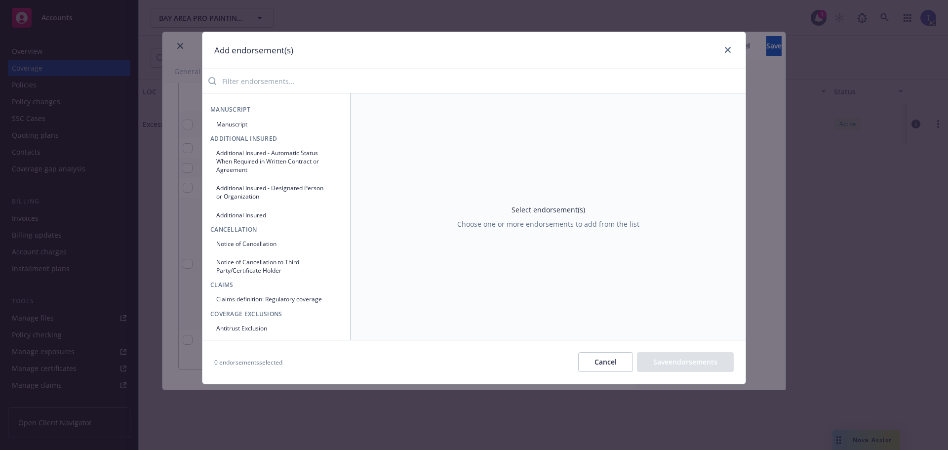
click at [334, 80] on input "search" at bounding box center [480, 81] width 529 height 20
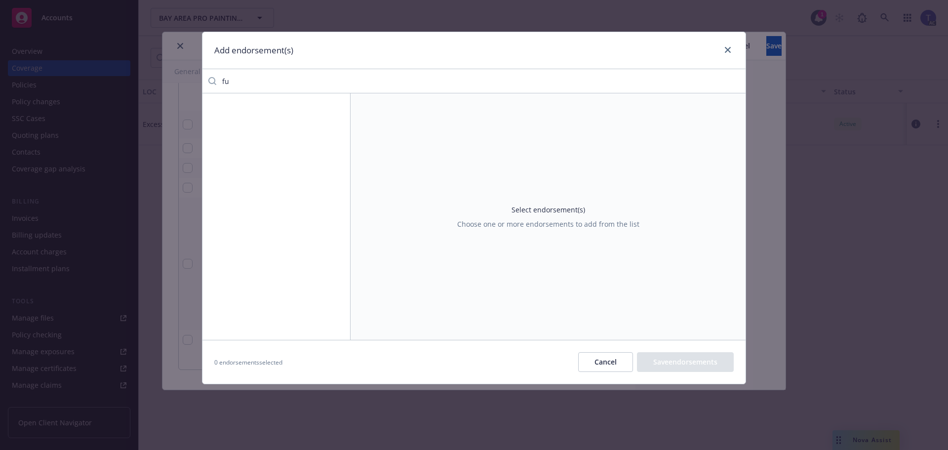
type input "f"
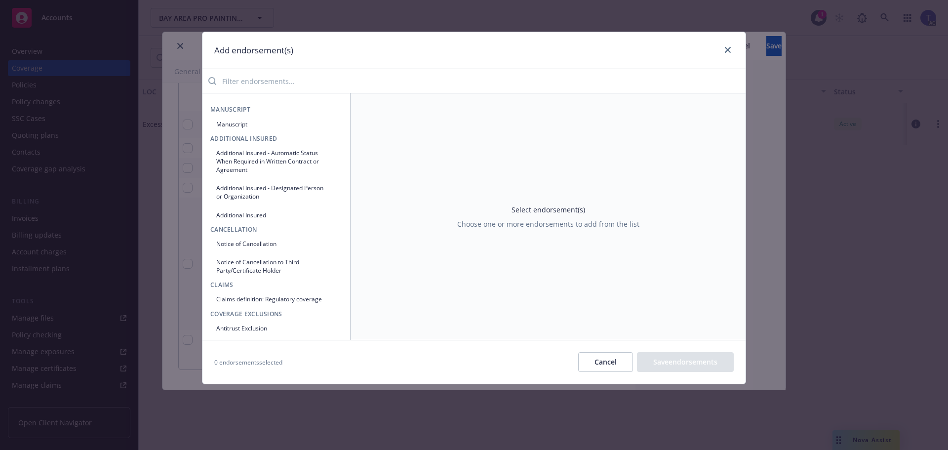
click at [395, 77] on input "search" at bounding box center [480, 81] width 529 height 20
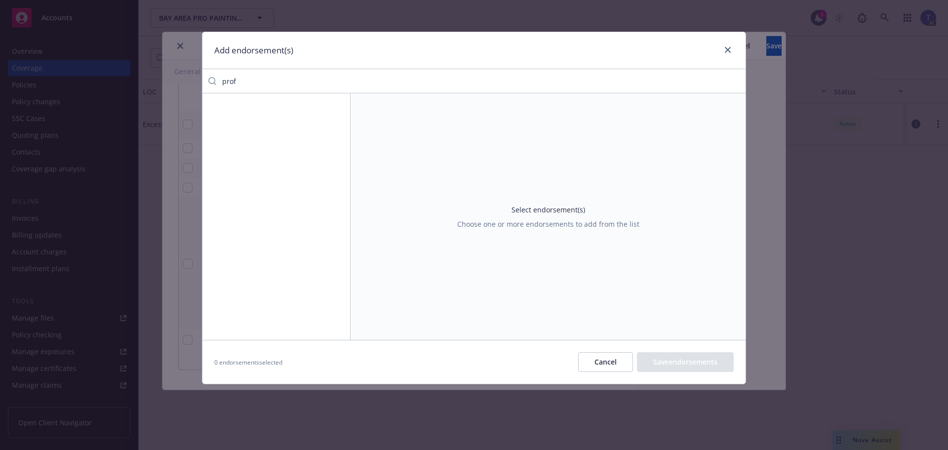
click at [259, 78] on input "prof" at bounding box center [480, 81] width 529 height 20
click at [242, 87] on input "dis" at bounding box center [480, 81] width 529 height 20
type input "sil"
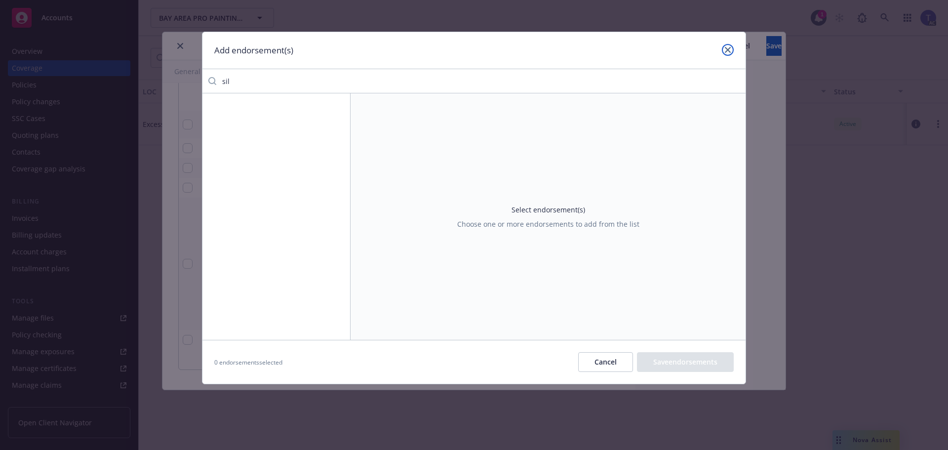
click at [730, 51] on link "close" at bounding box center [728, 50] width 12 height 12
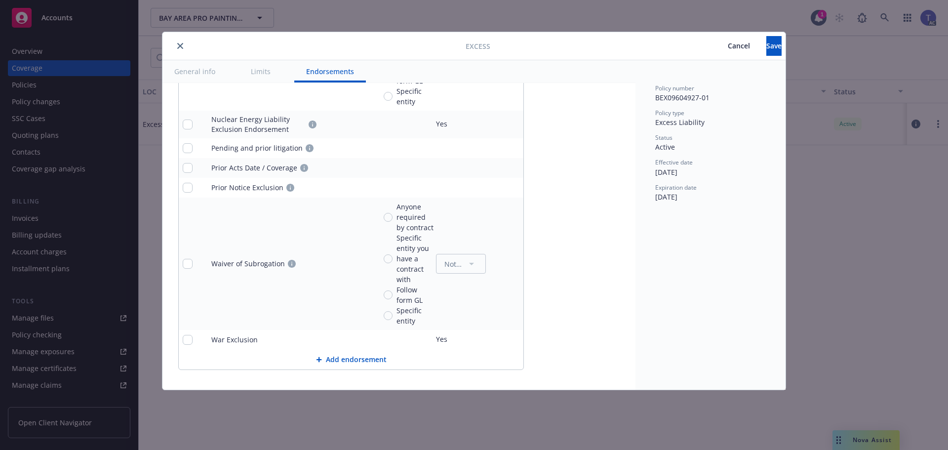
click at [395, 355] on button "Add endorsement" at bounding box center [351, 359] width 345 height 20
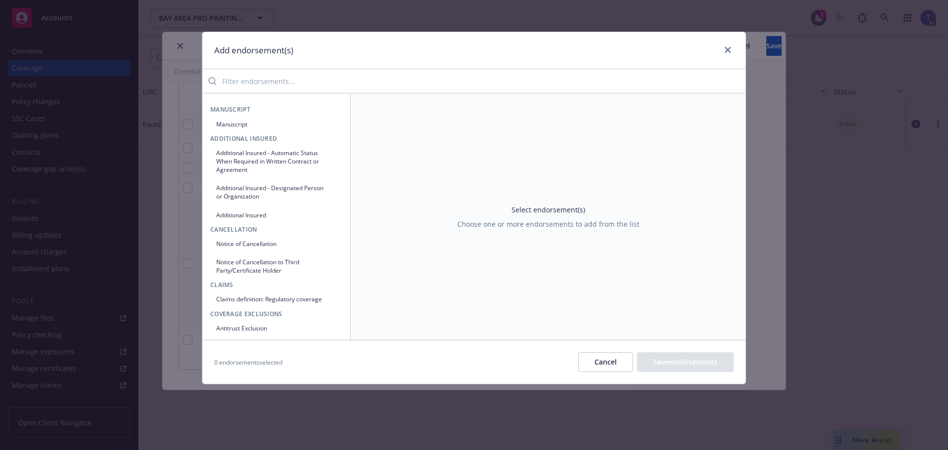
click at [397, 79] on input "search" at bounding box center [480, 81] width 529 height 20
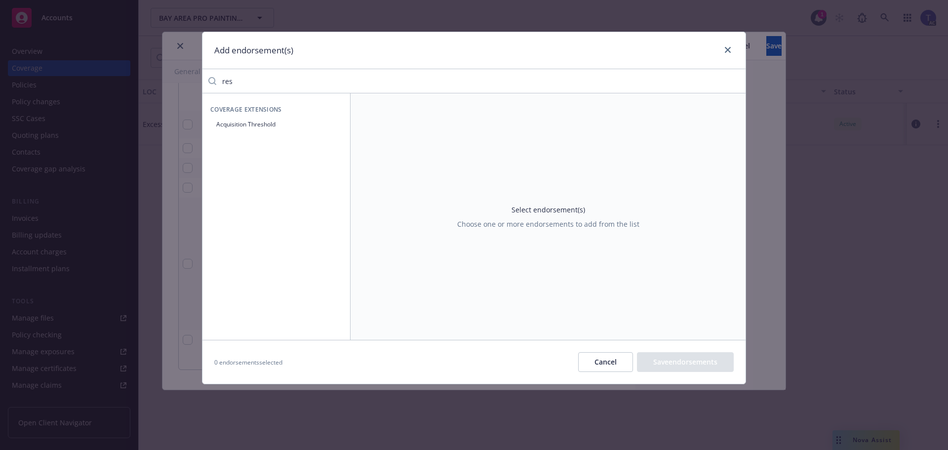
click at [327, 87] on input "res" at bounding box center [480, 81] width 529 height 20
click at [312, 87] on input "cont" at bounding box center [480, 81] width 529 height 20
type input "dise"
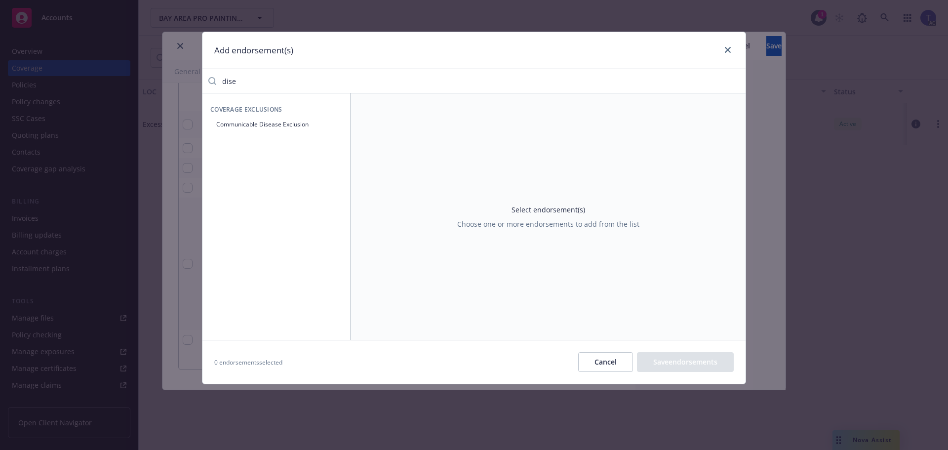
click at [266, 126] on button "Communicable Disease Exclusion" at bounding box center [276, 124] width 132 height 16
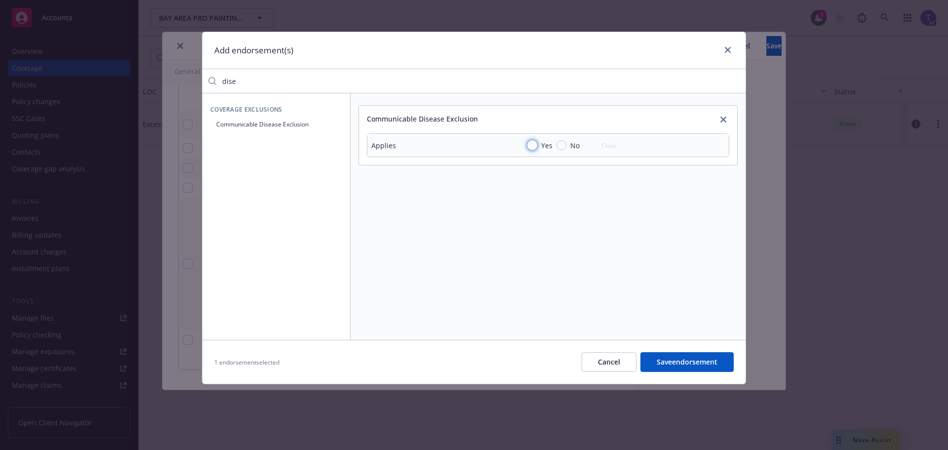
click at [529, 141] on input "Yes" at bounding box center [532, 145] width 10 height 10
radio input "true"
click at [688, 356] on button "Save endorsement" at bounding box center [686, 362] width 93 height 20
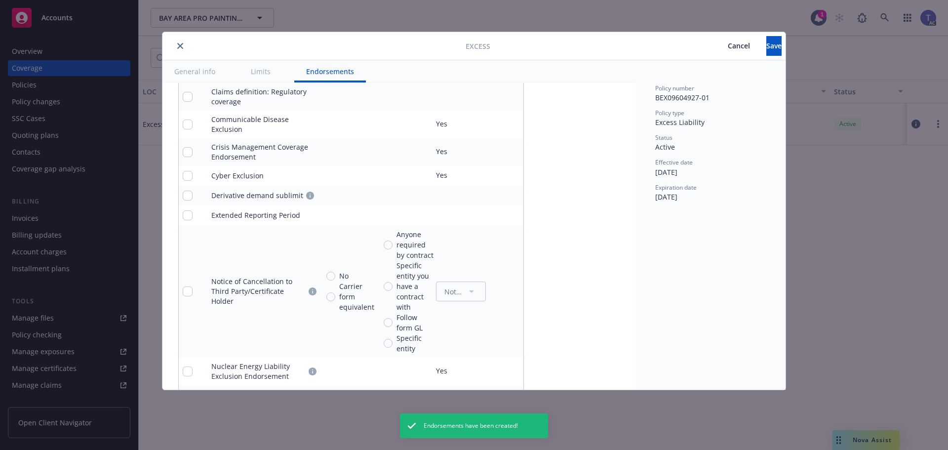
scroll to position [1081, 0]
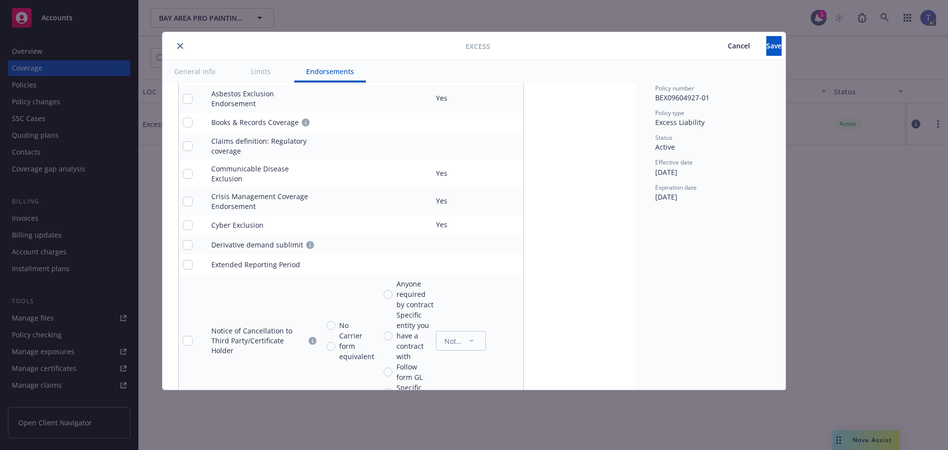
type textarea "x"
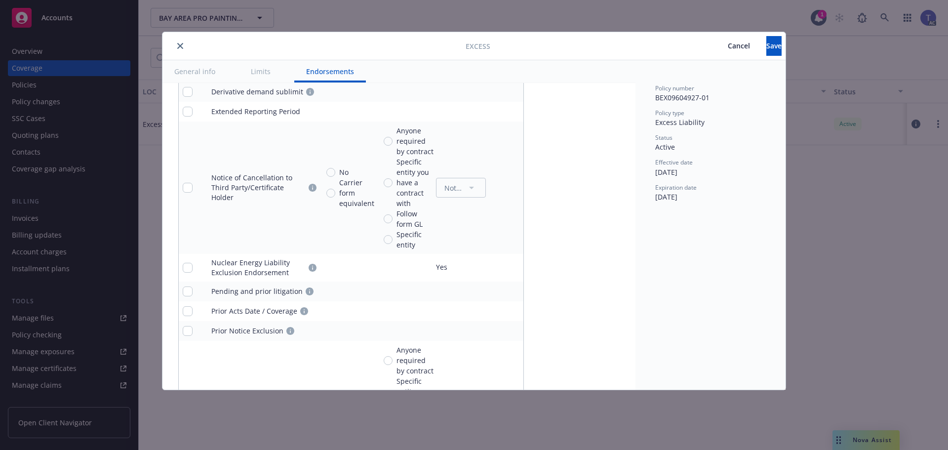
scroll to position [1279, 0]
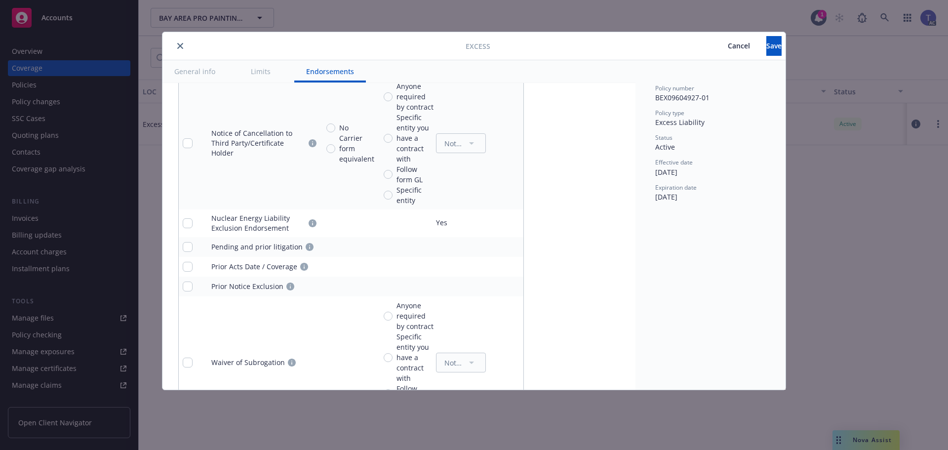
click at [491, 261] on link "pencil" at bounding box center [496, 267] width 12 height 12
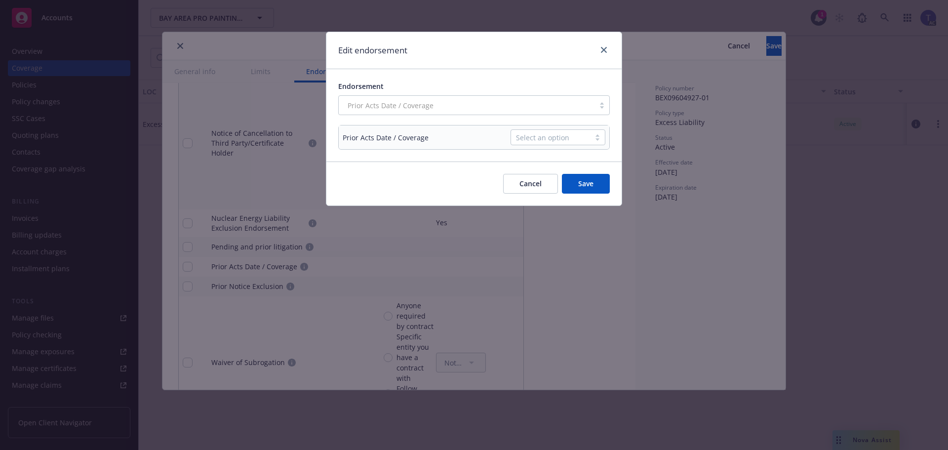
click at [548, 138] on div "Select an option" at bounding box center [550, 137] width 69 height 10
click at [530, 82] on div "Endorsement" at bounding box center [473, 86] width 271 height 10
click at [537, 180] on button "Cancel" at bounding box center [530, 184] width 55 height 20
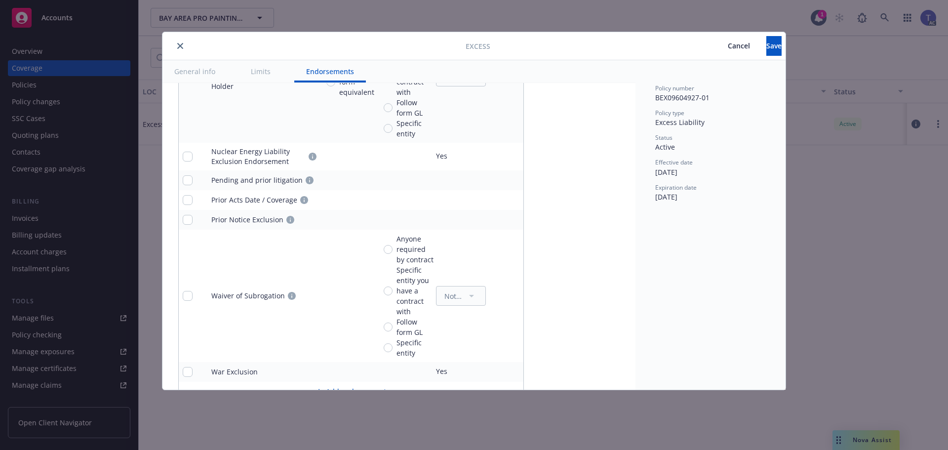
scroll to position [1378, 0]
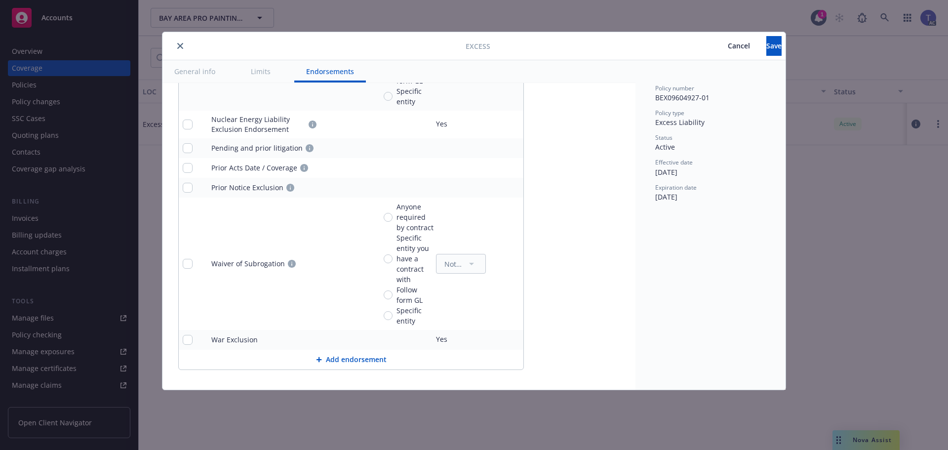
click at [319, 356] on icon at bounding box center [319, 359] width 6 height 6
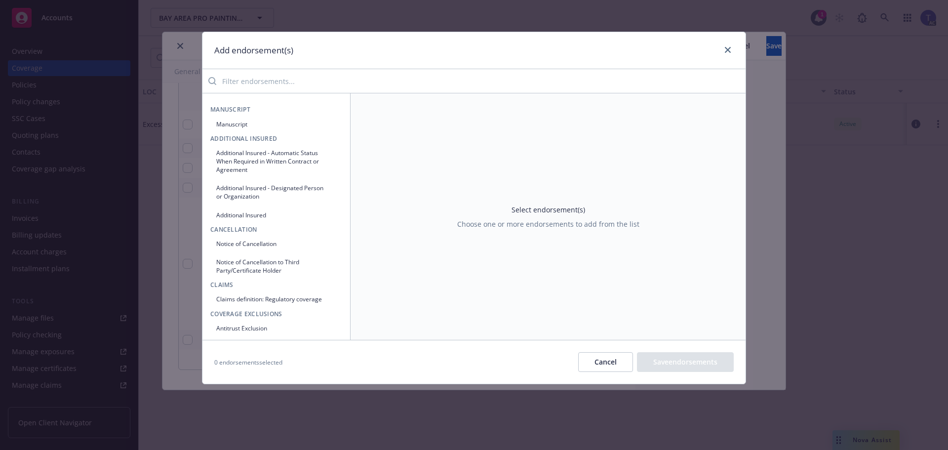
click at [346, 80] on input "search" at bounding box center [480, 81] width 529 height 20
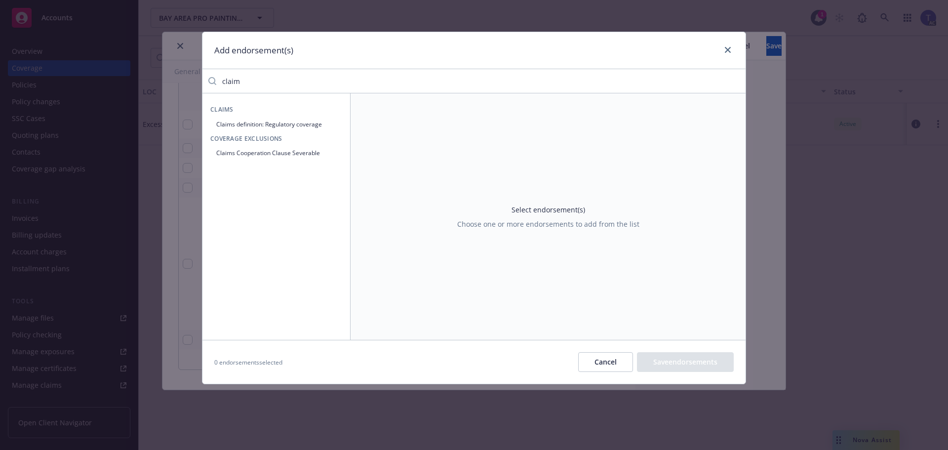
type input "claim"
click at [727, 47] on icon "close" at bounding box center [728, 50] width 6 height 6
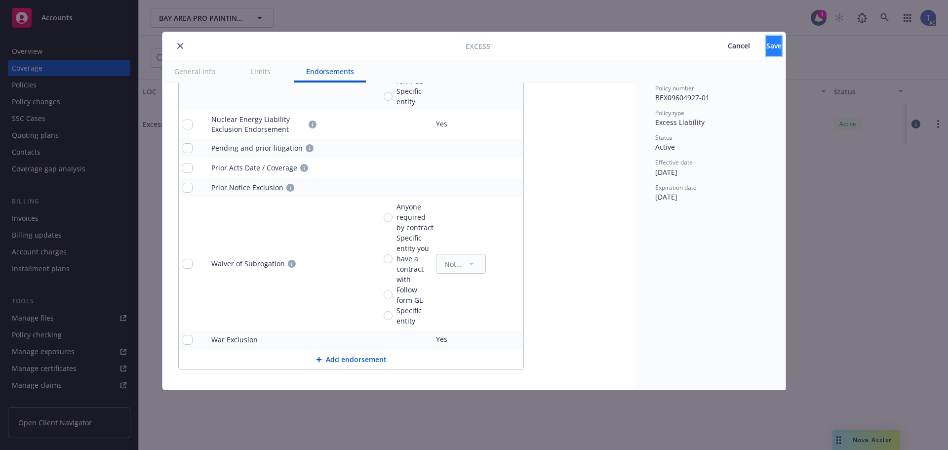
click at [766, 47] on span "Save" at bounding box center [773, 45] width 15 height 9
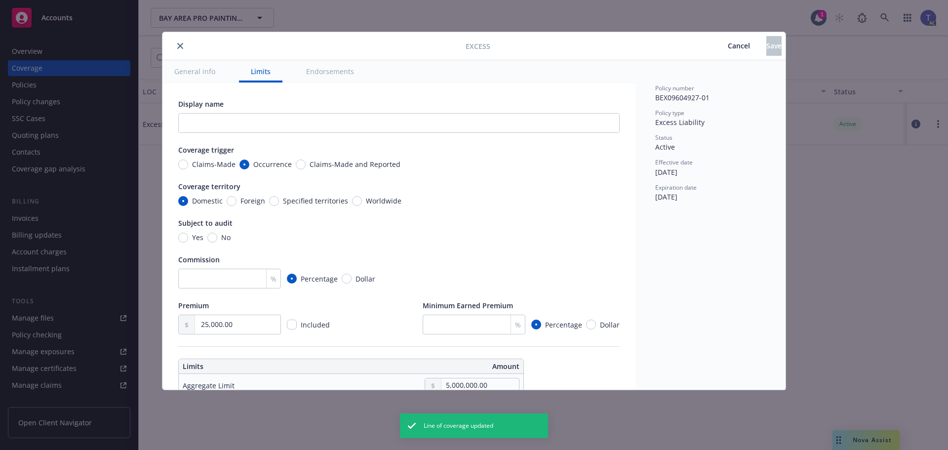
click at [179, 46] on icon "close" at bounding box center [180, 46] width 6 height 6
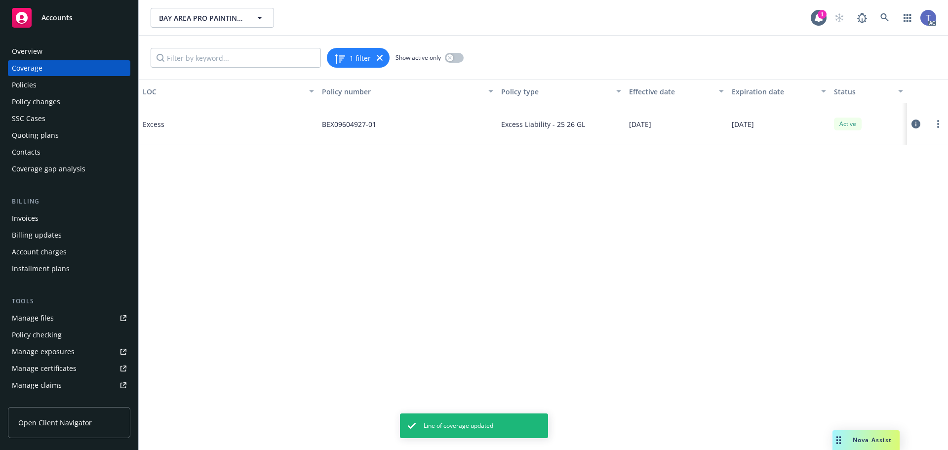
click at [54, 48] on div "Overview" at bounding box center [69, 51] width 115 height 16
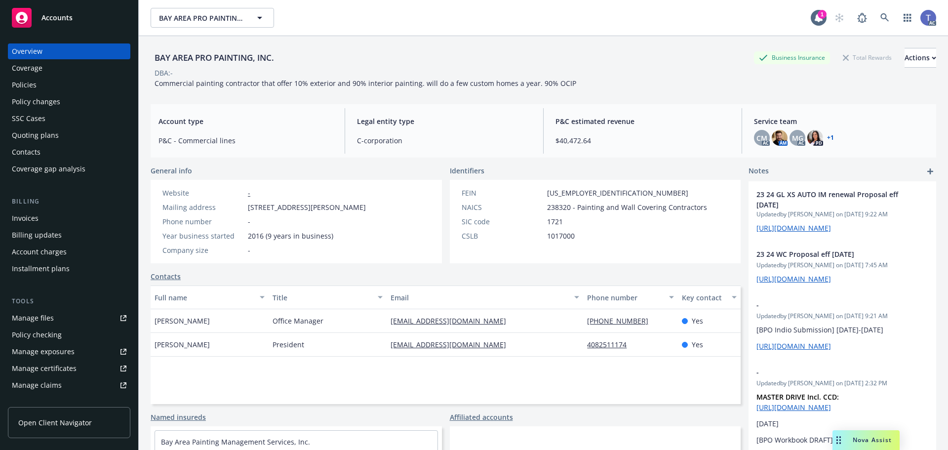
click at [71, 88] on div "Policies" at bounding box center [69, 85] width 115 height 16
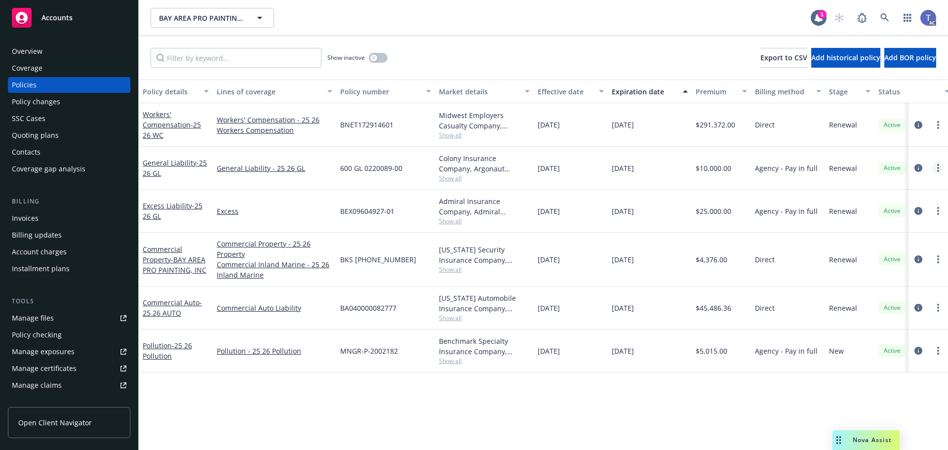
click at [936, 169] on link "more" at bounding box center [938, 168] width 12 height 12
drag, startPoint x: 868, startPoint y: 306, endPoint x: 846, endPoint y: 299, distance: 23.1
click at [868, 306] on link "Copy logging email" at bounding box center [885, 307] width 116 height 20
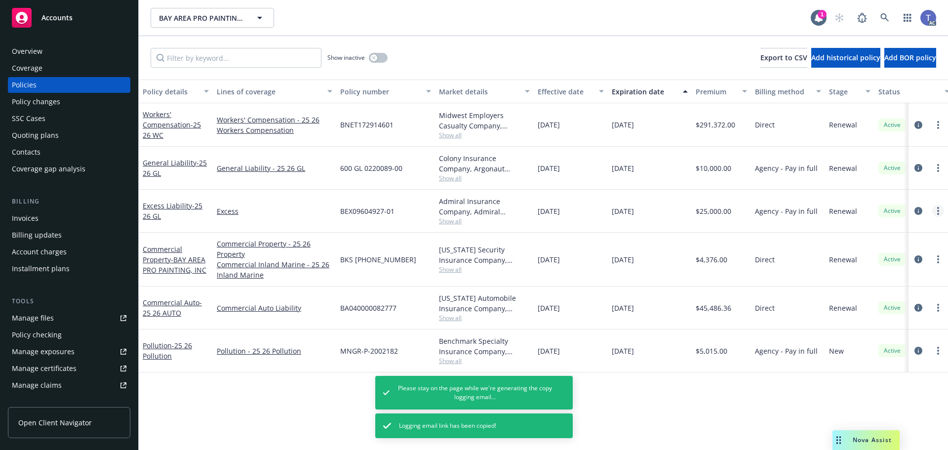
click at [937, 209] on icon "more" at bounding box center [938, 211] width 2 height 8
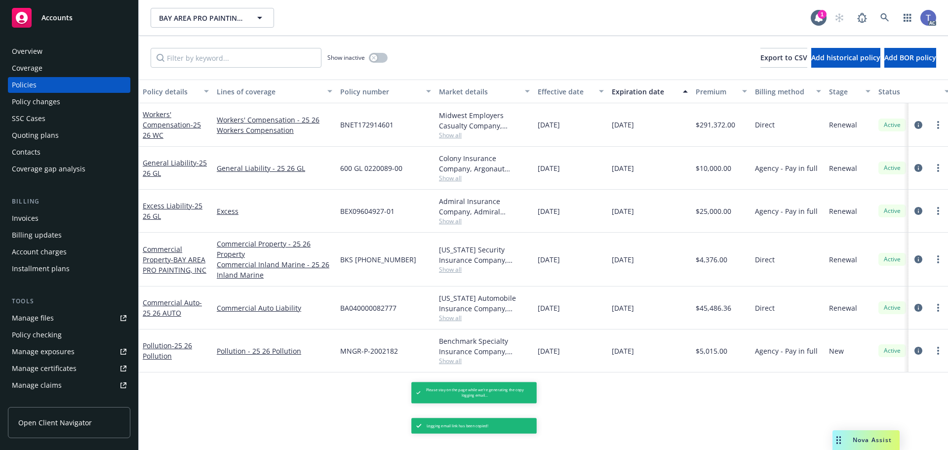
click at [879, 344] on div "Active" at bounding box center [892, 350] width 28 height 13
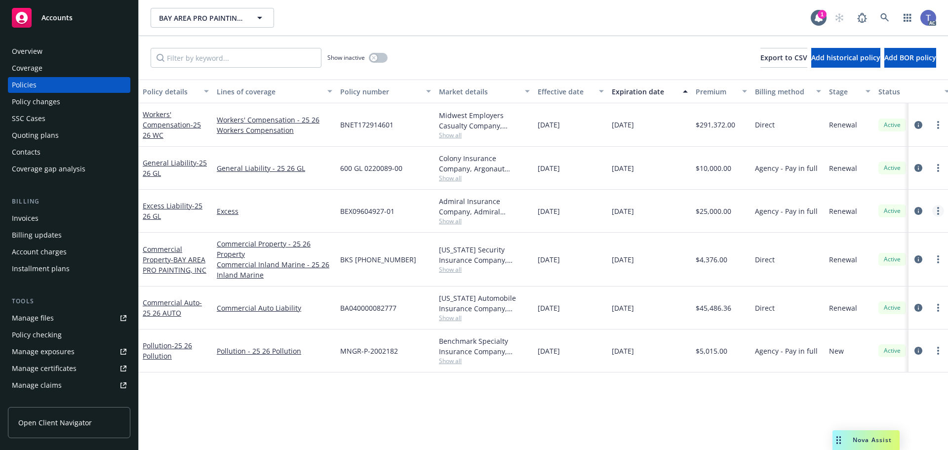
click at [936, 207] on link "more" at bounding box center [938, 211] width 12 height 12
drag, startPoint x: 864, startPoint y: 351, endPoint x: 846, endPoint y: 344, distance: 19.3
click at [864, 351] on link "Copy logging email" at bounding box center [885, 350] width 116 height 20
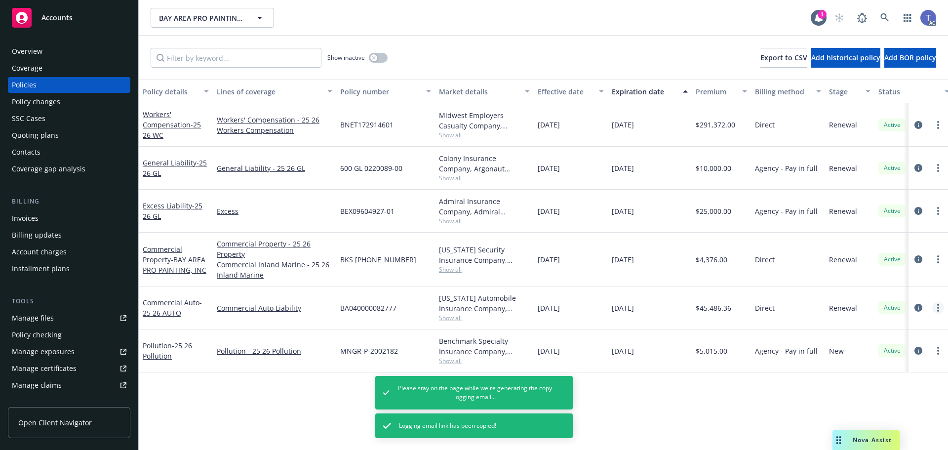
click at [941, 309] on link "more" at bounding box center [938, 308] width 12 height 12
click at [874, 274] on link "Copy logging email" at bounding box center [889, 275] width 116 height 20
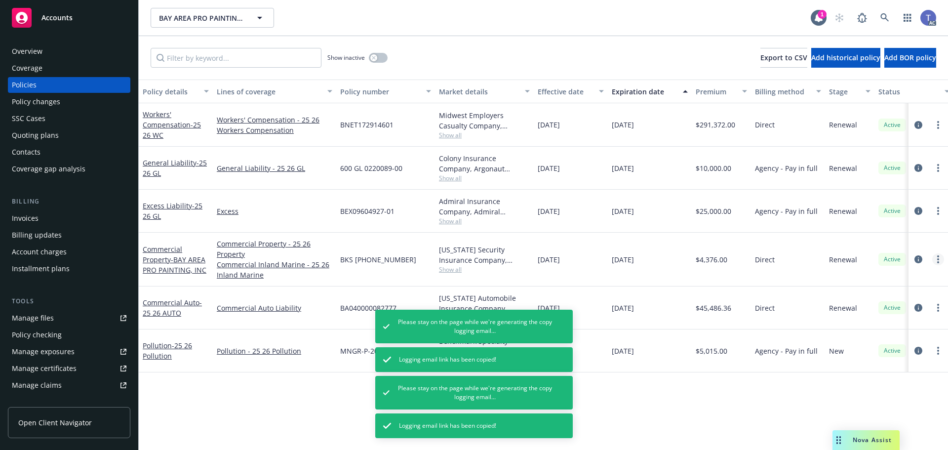
click at [937, 257] on icon "more" at bounding box center [938, 259] width 2 height 8
click at [870, 393] on link "Copy logging email" at bounding box center [885, 398] width 116 height 20
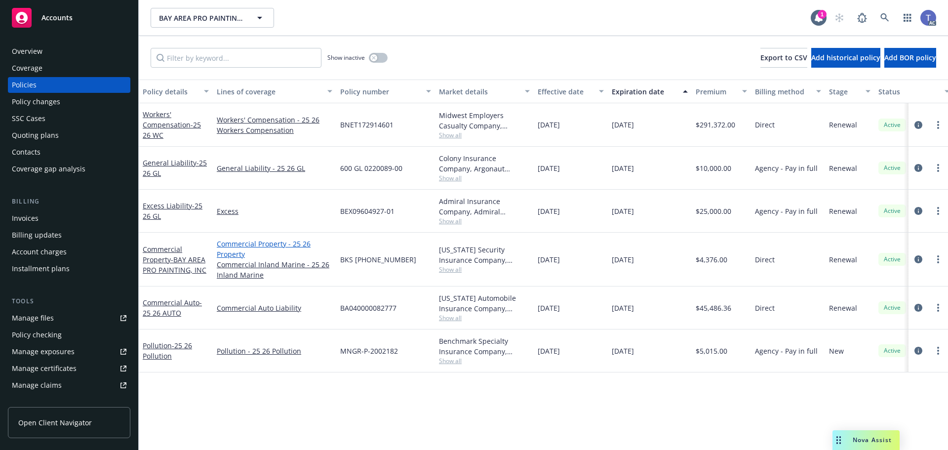
click at [256, 243] on link "Commercial Property - 25 26 Property" at bounding box center [275, 248] width 116 height 21
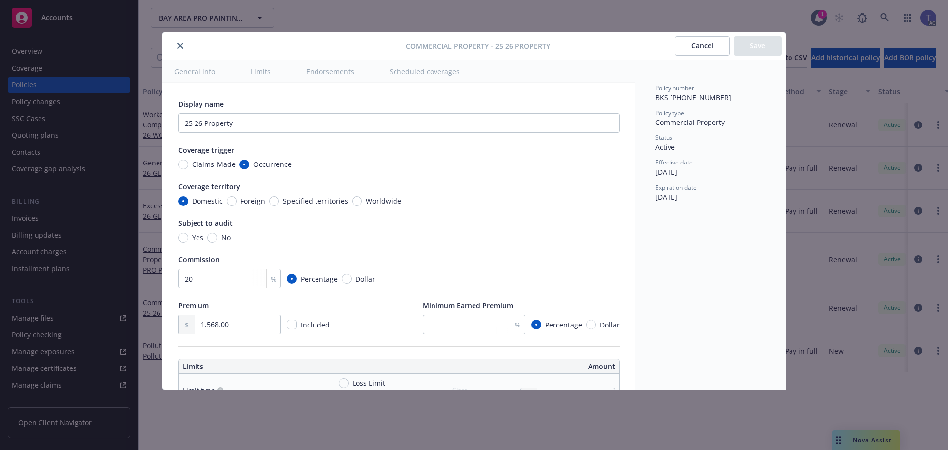
click at [350, 268] on div "Commission 20 % Percentage Dollar" at bounding box center [398, 271] width 441 height 34
type textarea "x"
click at [182, 43] on icon "close" at bounding box center [180, 46] width 6 height 6
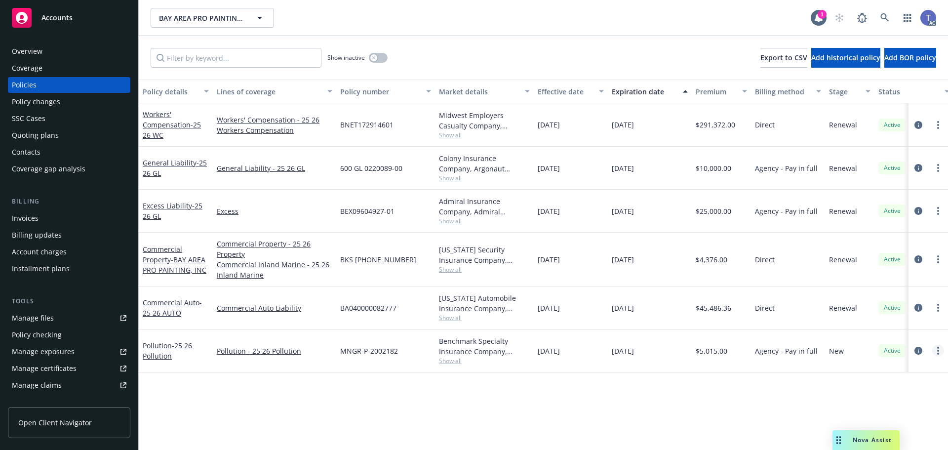
click at [938, 350] on circle "more" at bounding box center [938, 350] width 2 height 2
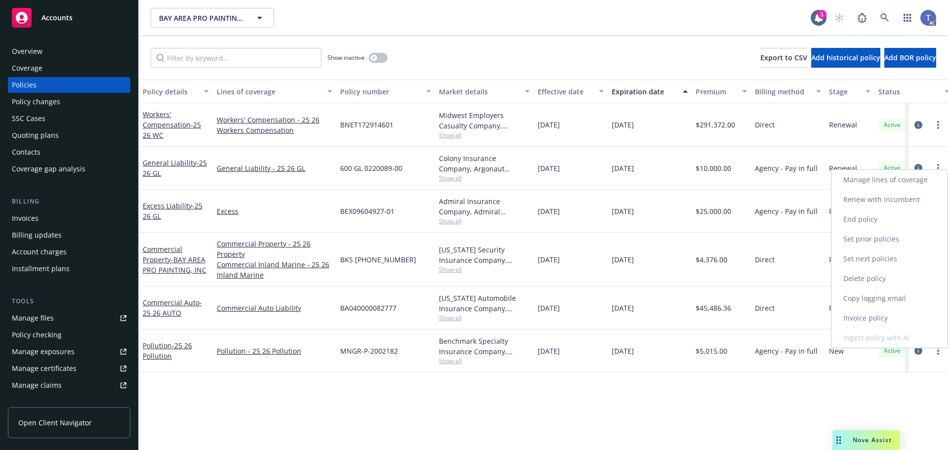
click at [874, 301] on link "Copy logging email" at bounding box center [889, 298] width 116 height 20
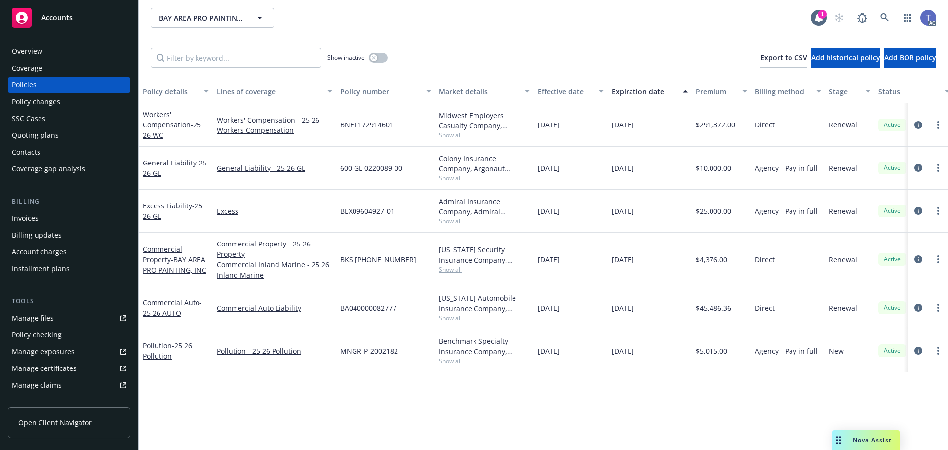
click at [477, 64] on div "Show inactive Export to CSV Add historical policy Add BOR policy" at bounding box center [543, 57] width 809 height 43
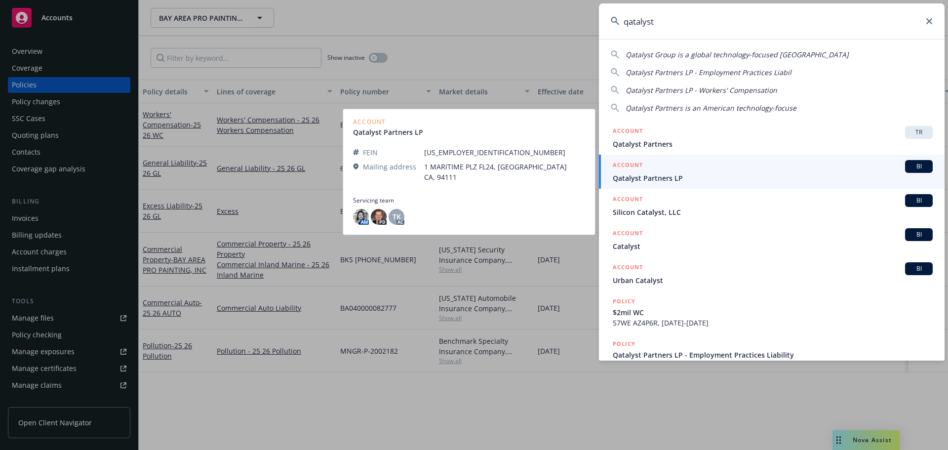
type input "qatalyst"
click at [675, 166] on div "ACCOUNT BI" at bounding box center [773, 166] width 320 height 13
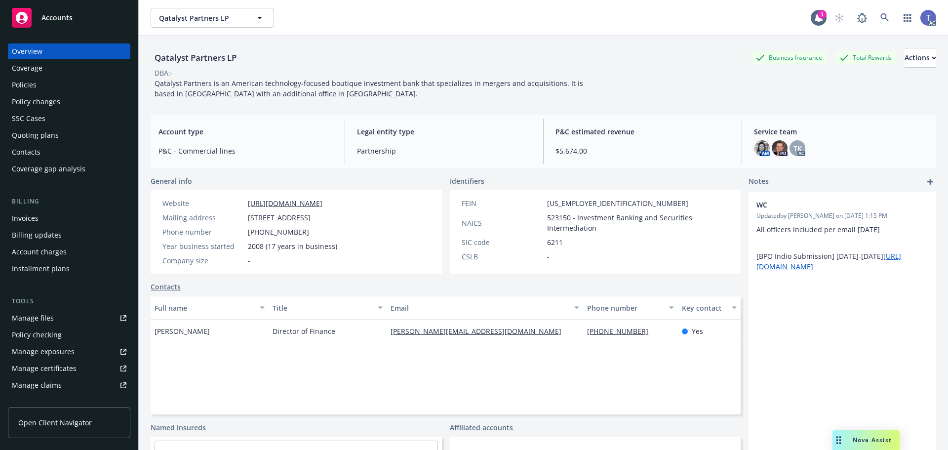
click at [29, 84] on div "Policies" at bounding box center [24, 85] width 25 height 16
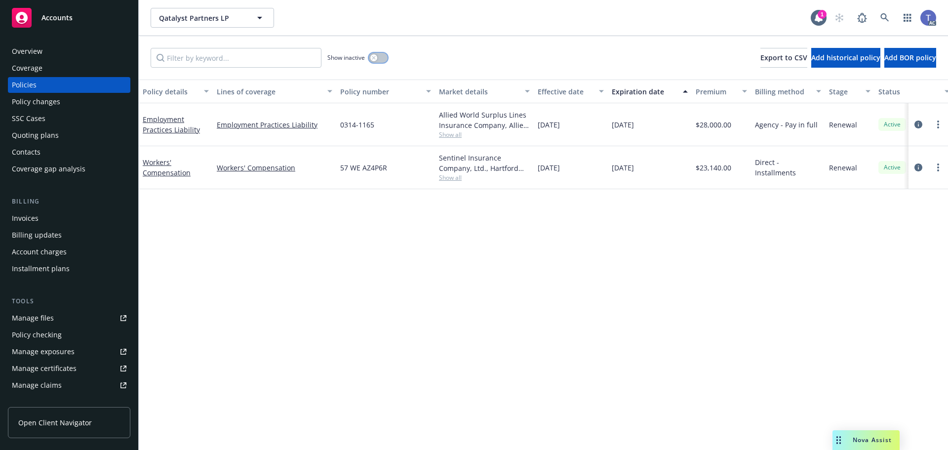
click at [378, 56] on button "button" at bounding box center [378, 58] width 19 height 10
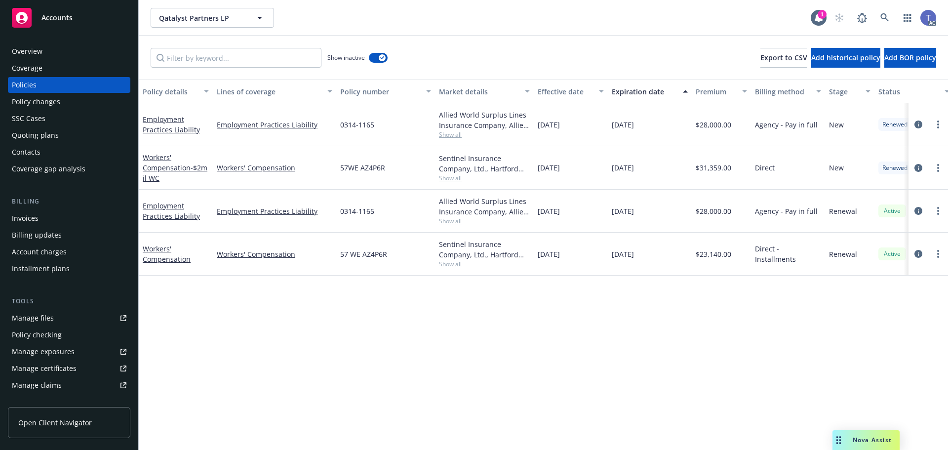
click at [72, 136] on div "Quoting plans" at bounding box center [69, 135] width 115 height 16
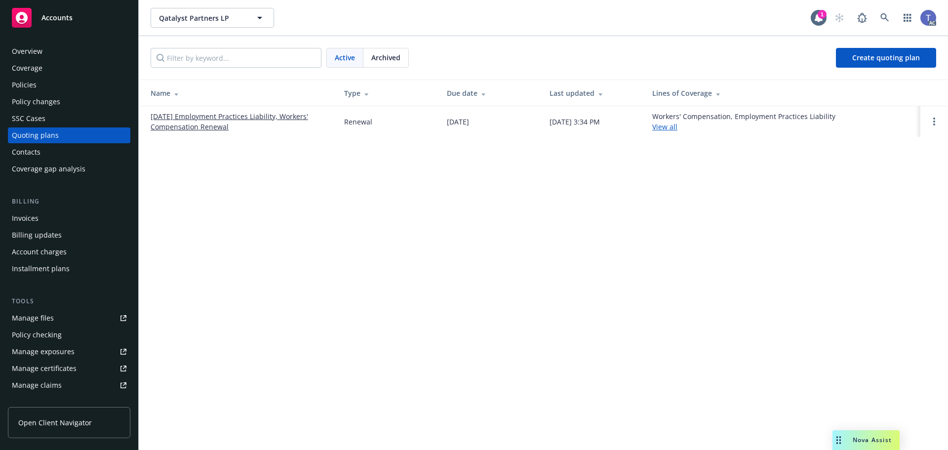
click at [403, 56] on div "Archived" at bounding box center [385, 57] width 45 height 19
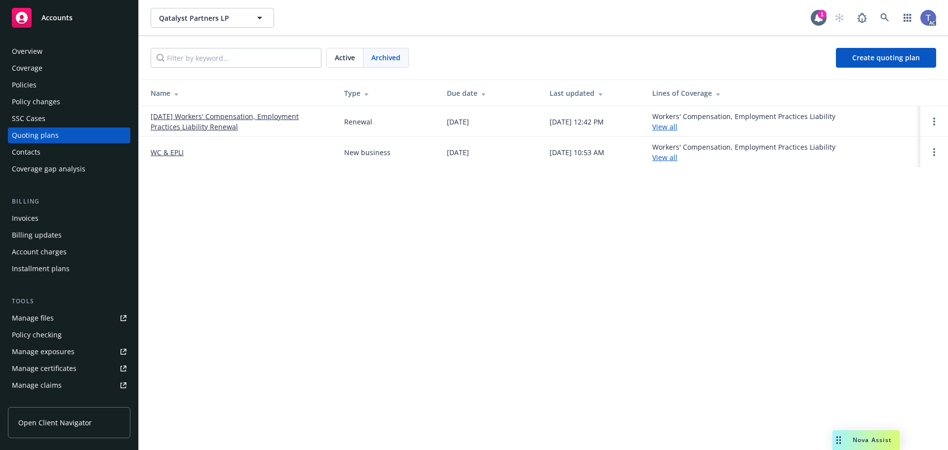
click at [180, 116] on link "[DATE] Workers' Compensation, Employment Practices Liability Renewal" at bounding box center [240, 121] width 178 height 21
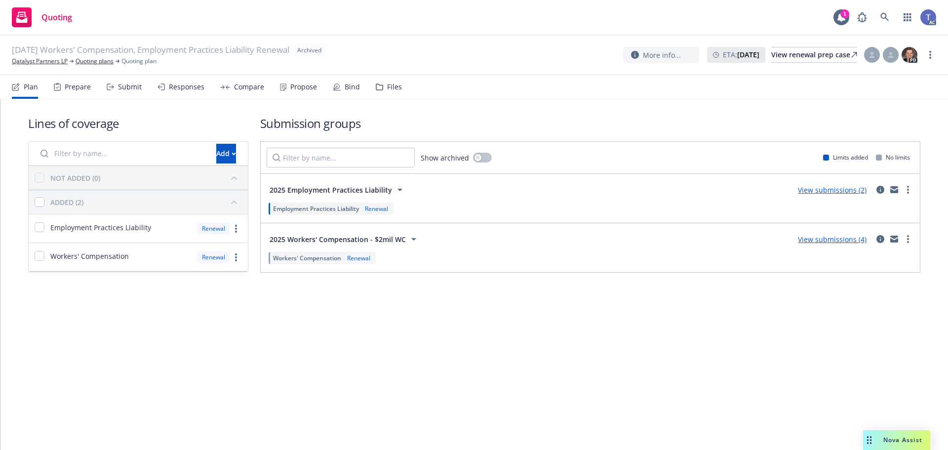
click at [379, 87] on icon at bounding box center [379, 87] width 6 height 6
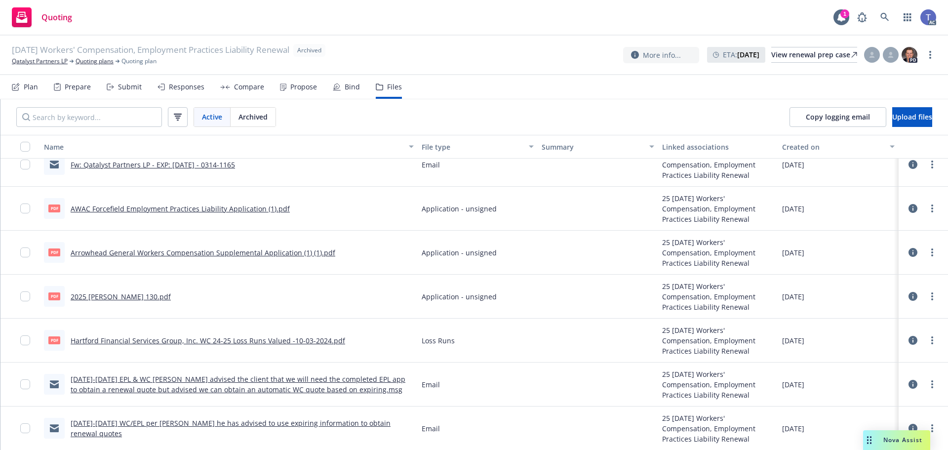
scroll to position [1537, 0]
click at [48, 62] on link "Qatalyst Partners LP" at bounding box center [40, 61] width 56 height 9
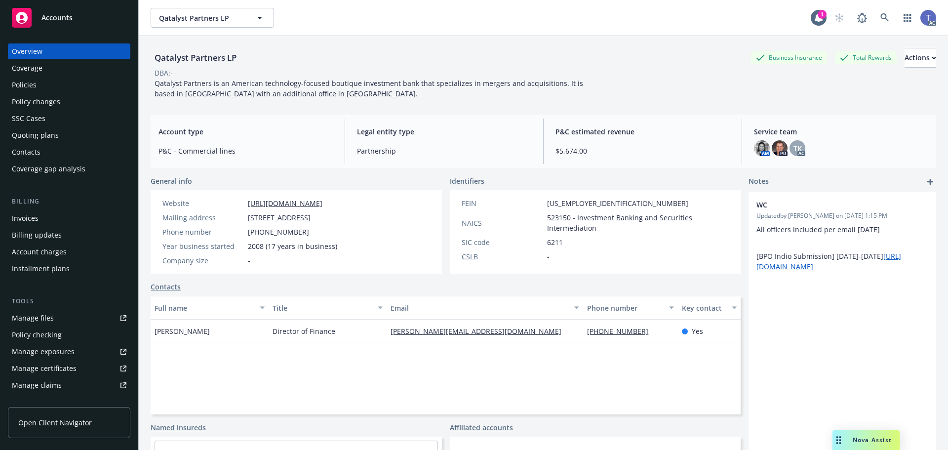
click at [75, 84] on div "Policies" at bounding box center [69, 85] width 115 height 16
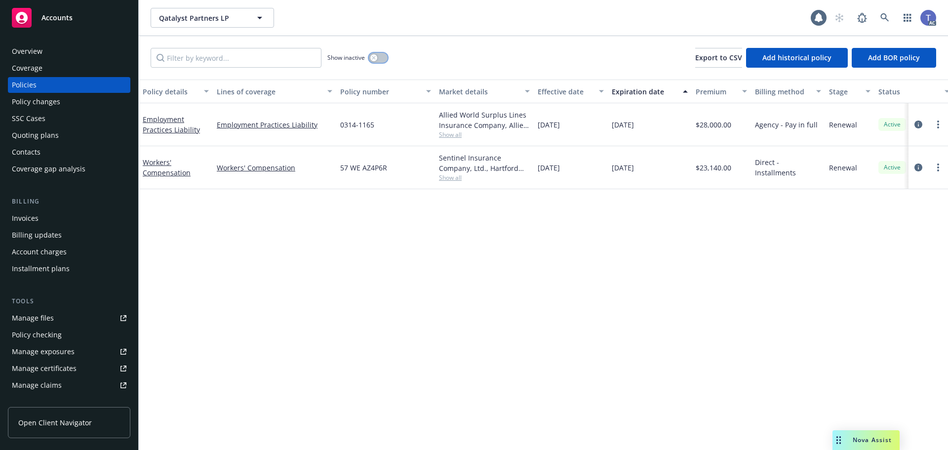
click at [384, 61] on button "button" at bounding box center [378, 58] width 19 height 10
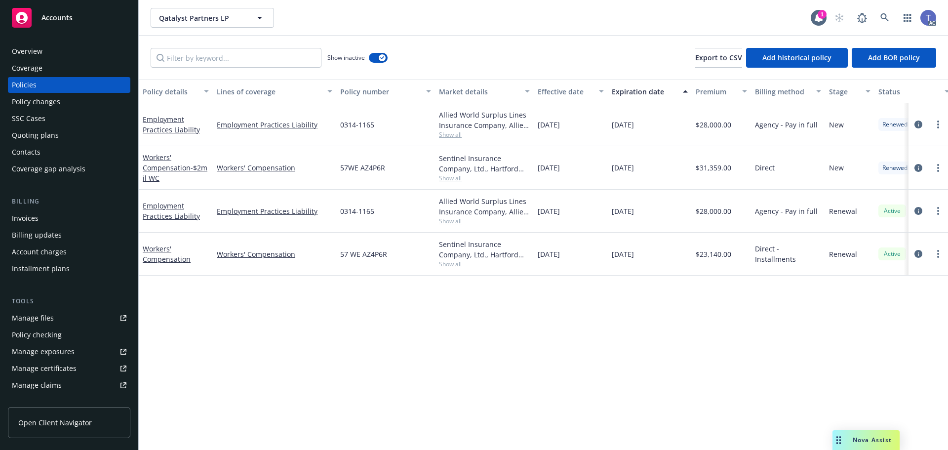
click at [490, 51] on div "Show inactive Export to CSV Add historical policy Add BOR policy" at bounding box center [543, 57] width 809 height 43
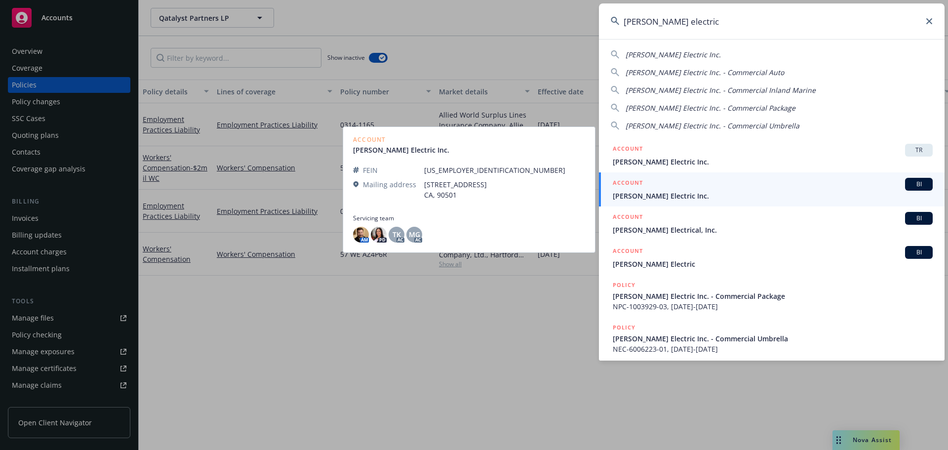
type input "barden electric"
drag, startPoint x: 691, startPoint y: 187, endPoint x: 696, endPoint y: 175, distance: 13.0
click at [691, 187] on div "ACCOUNT BI" at bounding box center [773, 184] width 320 height 13
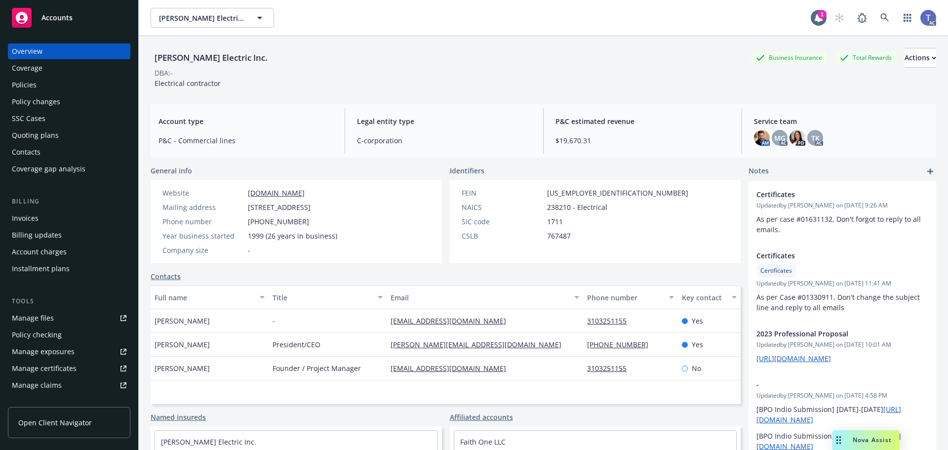
click at [60, 90] on div "Policies" at bounding box center [69, 85] width 115 height 16
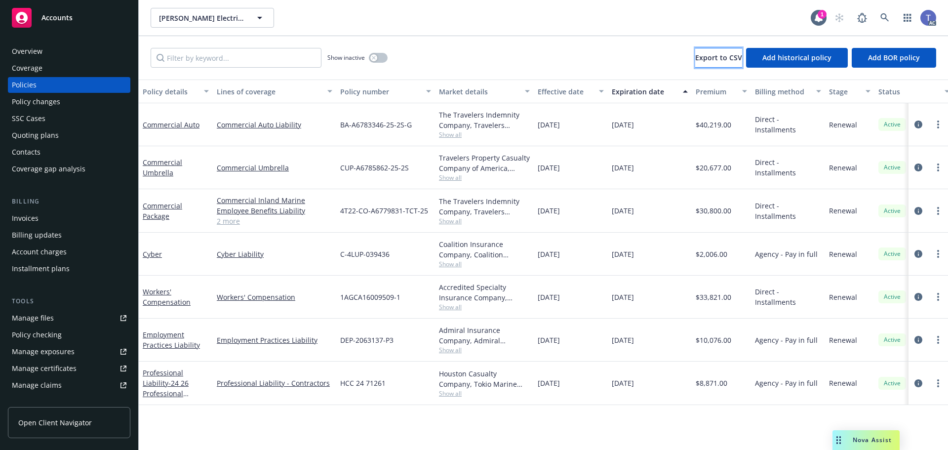
click at [727, 56] on span "Export to CSV" at bounding box center [718, 57] width 47 height 9
click at [366, 58] on div "Show inactive" at bounding box center [357, 58] width 60 height 20
click at [375, 57] on icon "button" at bounding box center [373, 57] width 3 height 3
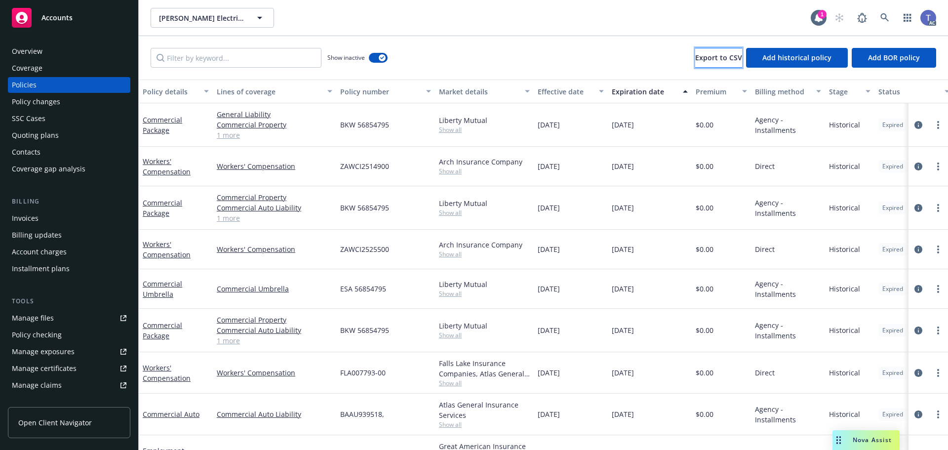
click at [695, 64] on button "Export to CSV" at bounding box center [718, 58] width 47 height 20
click at [444, 40] on div "Show inactive Export to CSV Add historical policy Add BOR policy" at bounding box center [543, 57] width 809 height 43
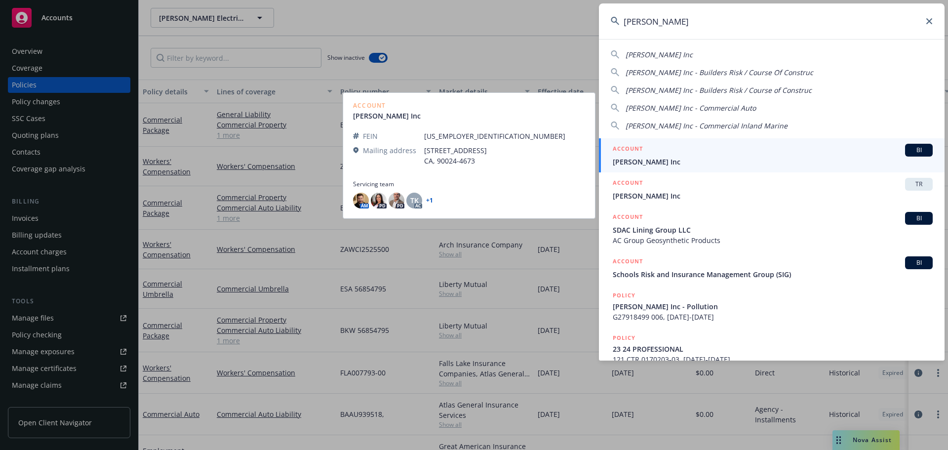
type input "ford e.c."
drag, startPoint x: 680, startPoint y: 152, endPoint x: 680, endPoint y: 145, distance: 6.4
click at [680, 152] on div "ACCOUNT BI" at bounding box center [773, 150] width 320 height 13
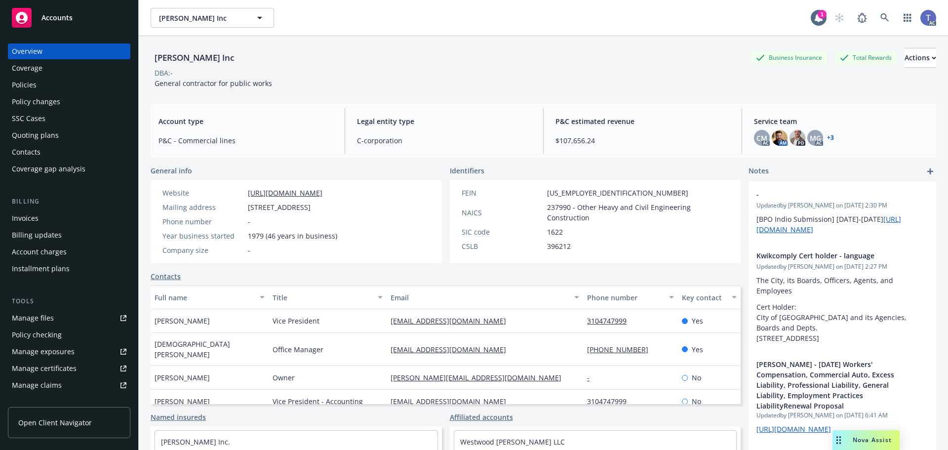
click at [32, 90] on div "Policies" at bounding box center [24, 85] width 25 height 16
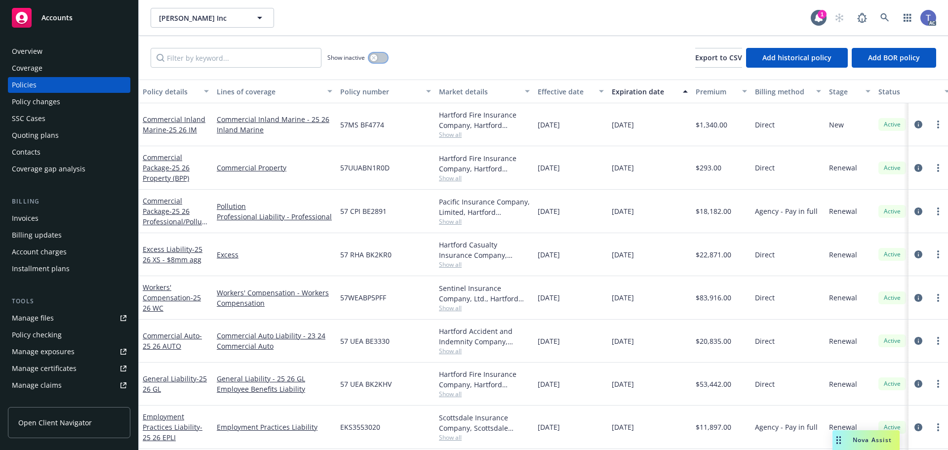
click at [377, 56] on div "button" at bounding box center [373, 57] width 7 height 7
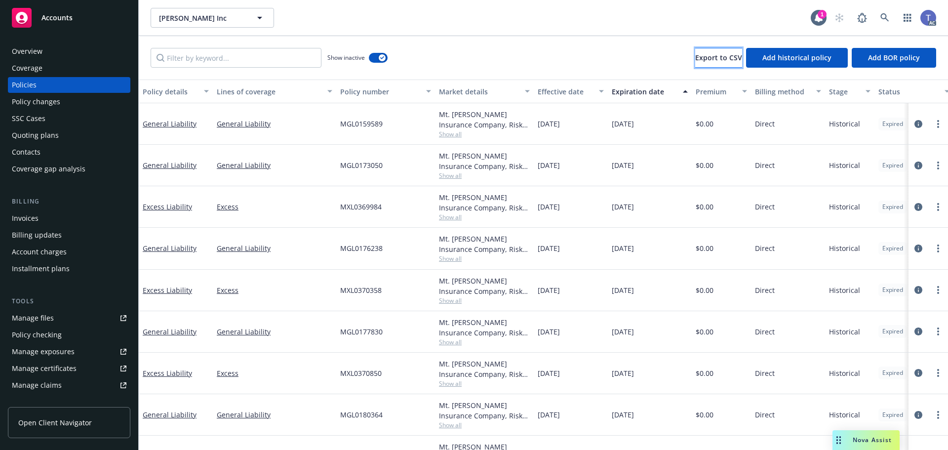
click at [707, 63] on button "Export to CSV" at bounding box center [718, 58] width 47 height 20
click at [383, 56] on icon "button" at bounding box center [382, 57] width 4 height 3
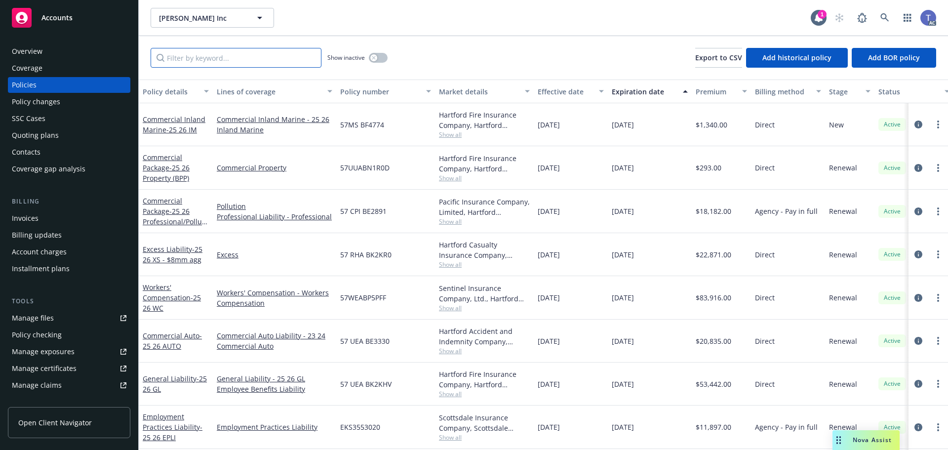
click at [290, 54] on input "Filter by keyword..." at bounding box center [236, 58] width 171 height 20
click at [377, 50] on div "Show inactive" at bounding box center [357, 58] width 60 height 20
click at [377, 54] on button "button" at bounding box center [378, 58] width 19 height 10
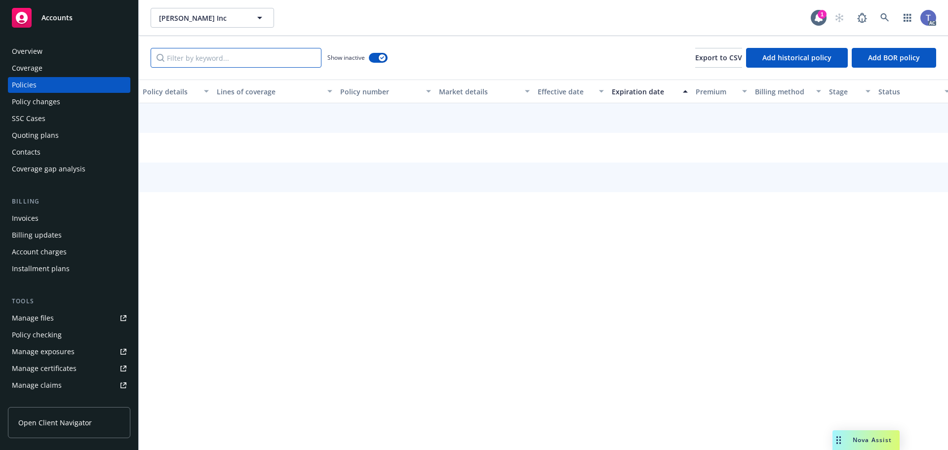
click at [283, 61] on input "Filter by keyword..." at bounding box center [236, 58] width 171 height 20
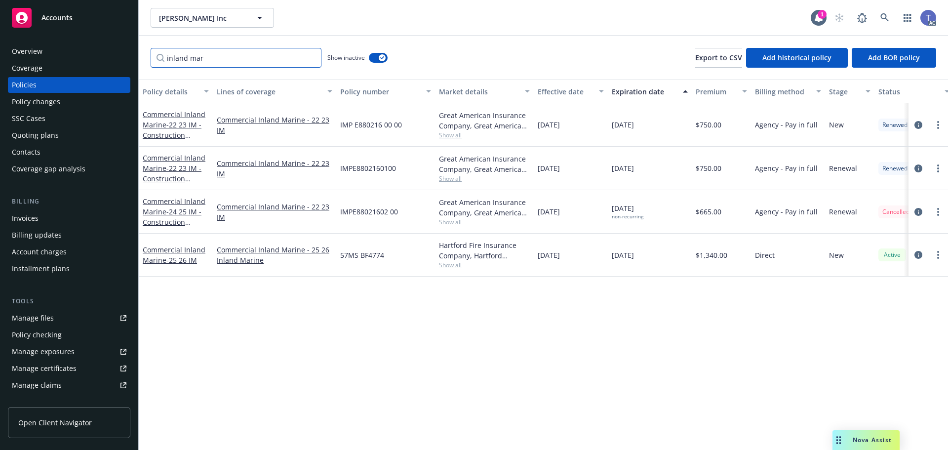
click at [271, 56] on input "inland mar" at bounding box center [236, 58] width 171 height 20
click at [271, 55] on input "inland mar" at bounding box center [236, 58] width 171 height 20
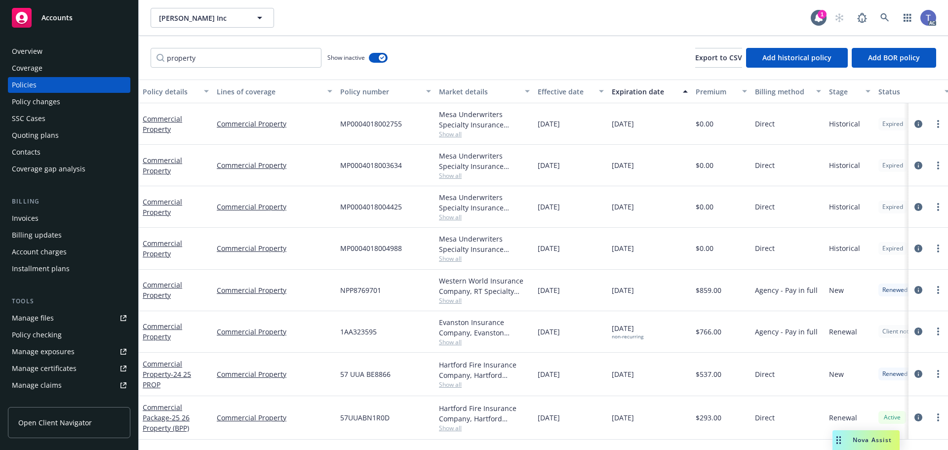
click at [372, 206] on span "MP0004018004425" at bounding box center [371, 206] width 62 height 10
click at [375, 208] on span "MP0004018004425" at bounding box center [371, 206] width 62 height 10
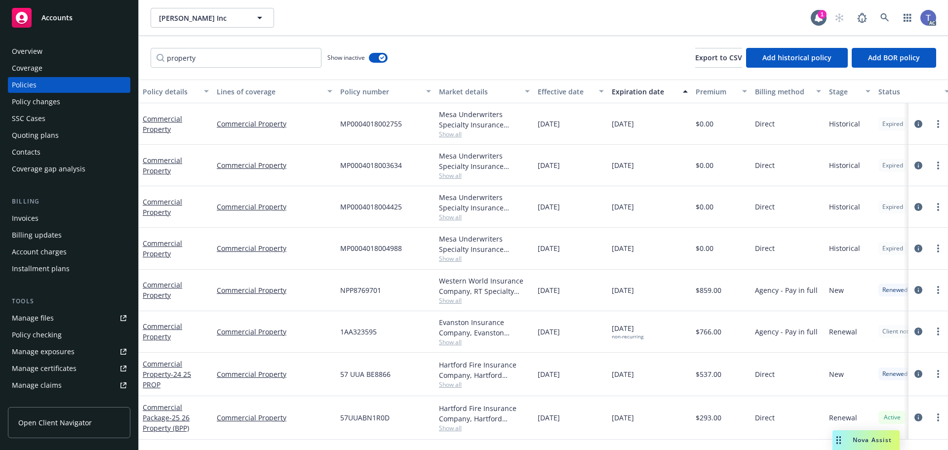
drag, startPoint x: 457, startPoint y: 217, endPoint x: 436, endPoint y: 212, distance: 21.3
click at [457, 216] on span "Show all" at bounding box center [484, 217] width 91 height 8
click at [225, 53] on input "property" at bounding box center [236, 58] width 171 height 20
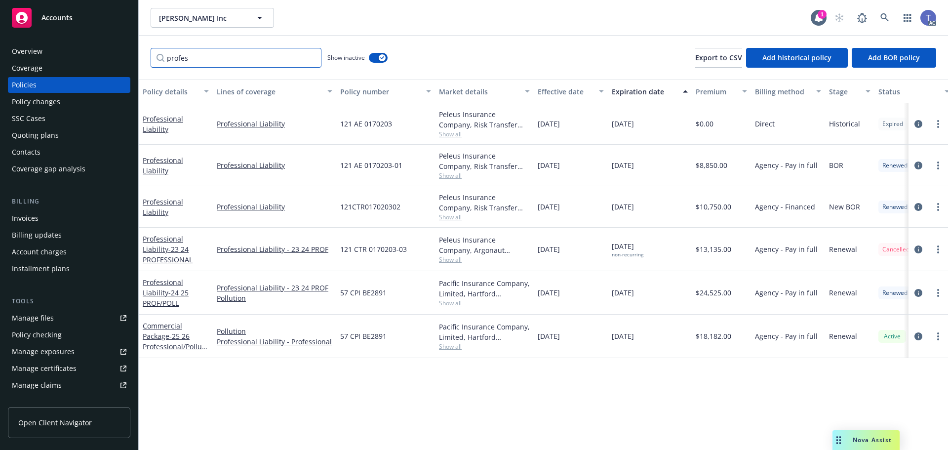
click at [207, 64] on input "profes" at bounding box center [236, 58] width 171 height 20
click at [208, 63] on input "profes" at bounding box center [236, 58] width 171 height 20
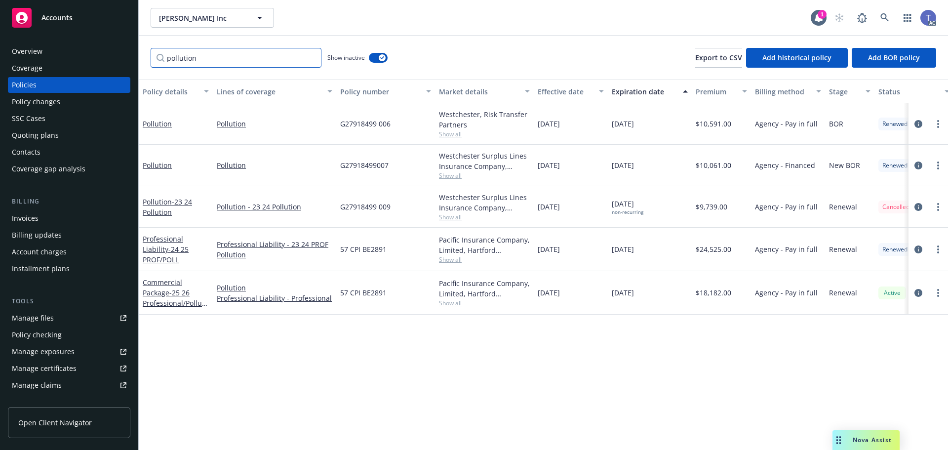
click at [220, 61] on input "pollution" at bounding box center [236, 58] width 171 height 20
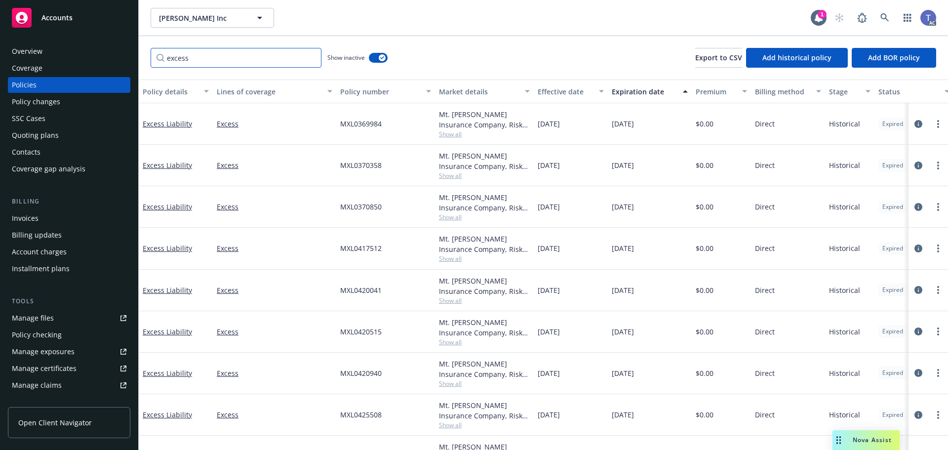
click at [252, 57] on input "excess" at bounding box center [236, 58] width 171 height 20
click at [251, 57] on input "excess" at bounding box center [236, 58] width 171 height 20
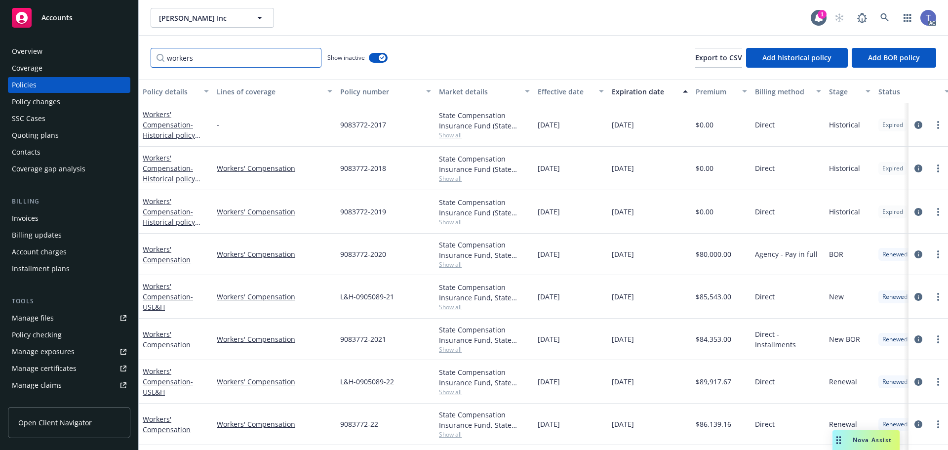
click at [253, 57] on input "workers" at bounding box center [236, 58] width 171 height 20
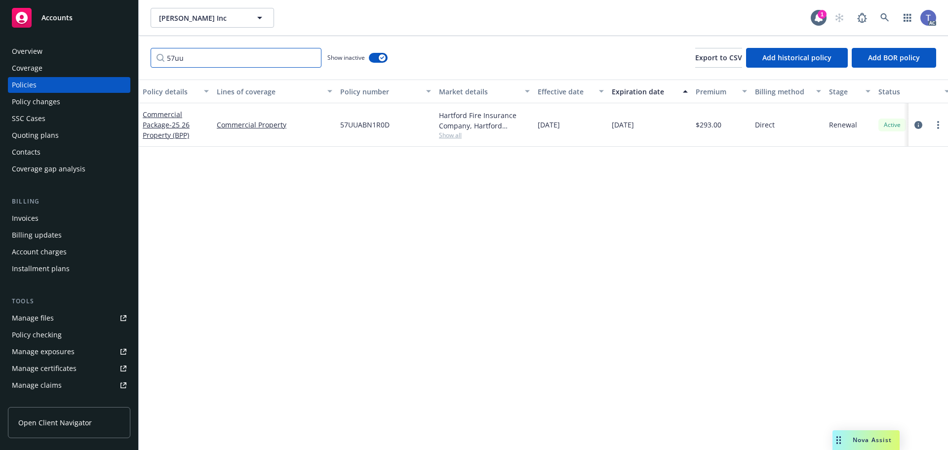
type input "57uu"
